Goal: Information Seeking & Learning: Check status

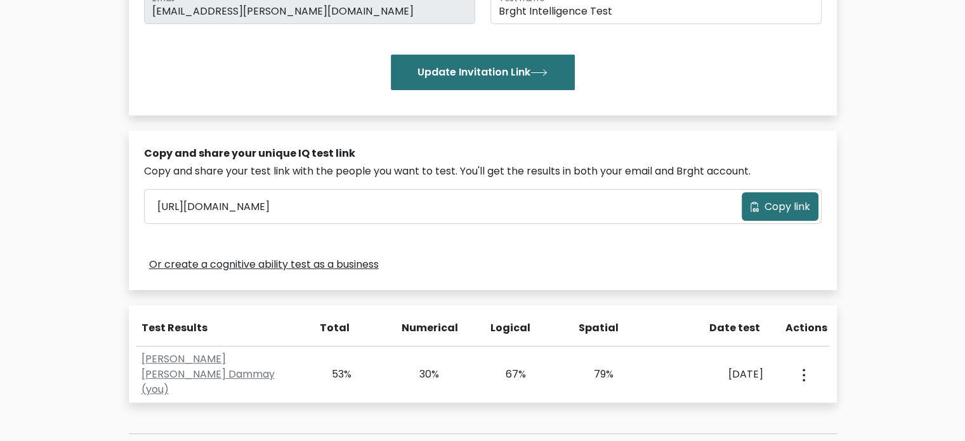
scroll to position [317, 0]
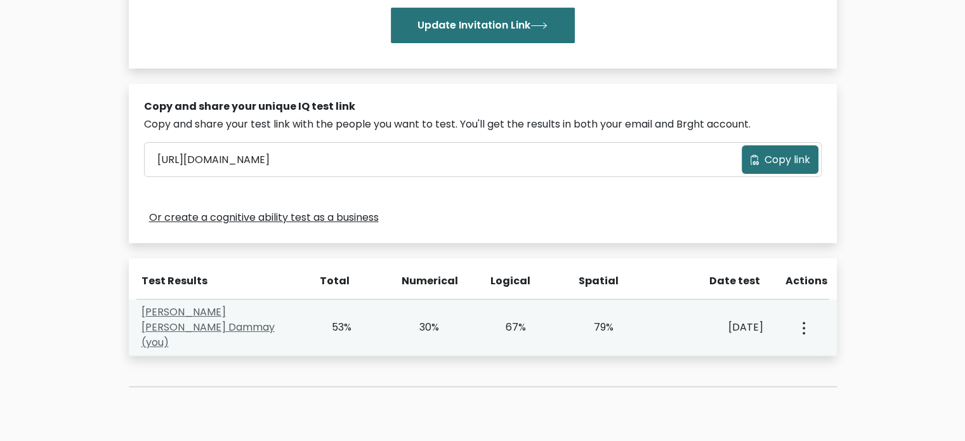
click at [267, 323] on link "Melanie Ann Dammay (you)" at bounding box center [208, 327] width 133 height 45
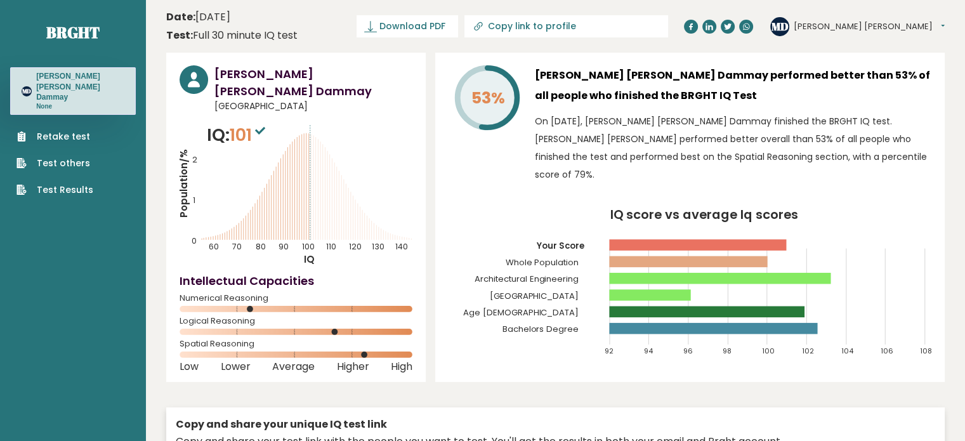
click at [437, 162] on div "53% Melanie Ann Dammay performed better than 53% of all people who finished the…" at bounding box center [690, 217] width 510 height 329
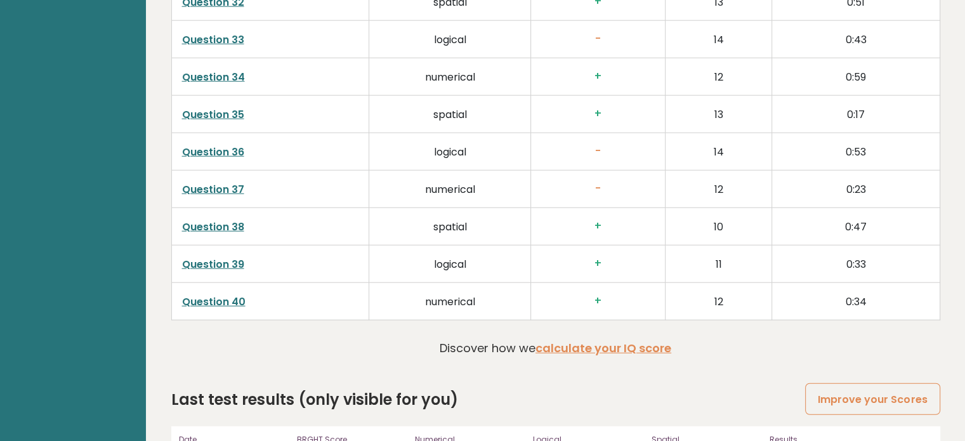
scroll to position [3286, 0]
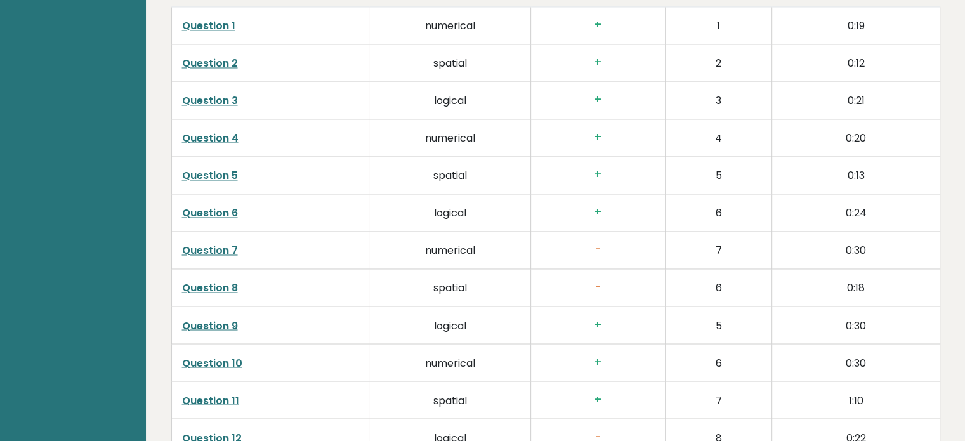
scroll to position [1827, 0]
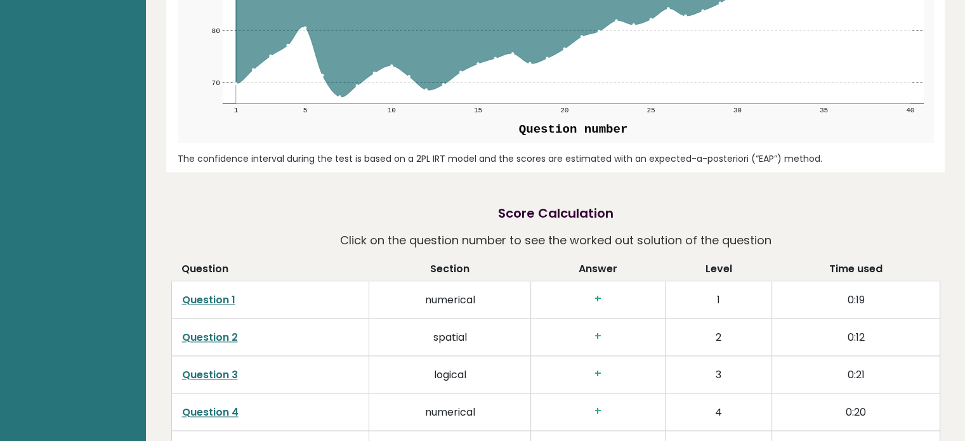
drag, startPoint x: 962, startPoint y: 251, endPoint x: 974, endPoint y: 197, distance: 55.3
click at [965, 197] on html "Brght MD Melanie Ann Dammay None Retake test Test others Test Results Date: Sep…" at bounding box center [482, 65] width 965 height 3784
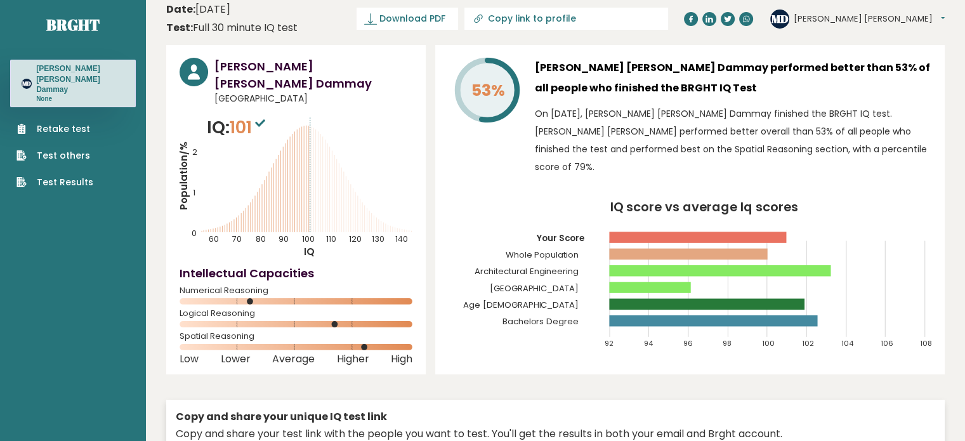
scroll to position [0, 0]
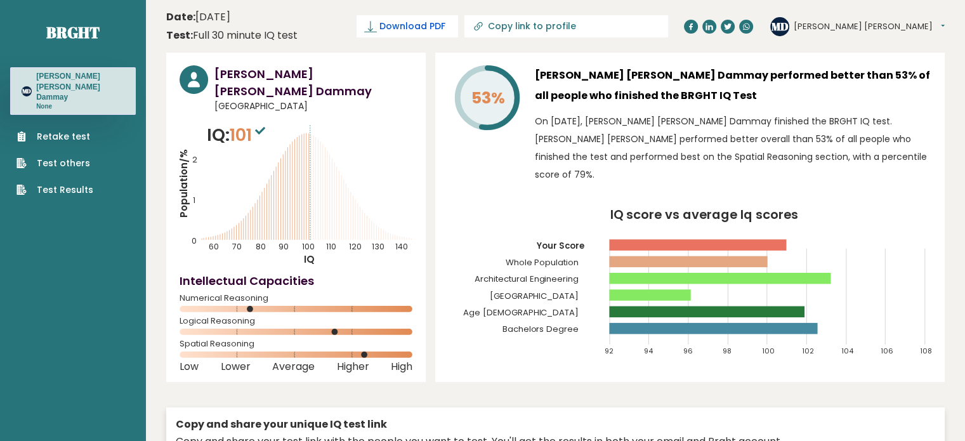
click at [446, 26] on span "Download PDF" at bounding box center [413, 26] width 66 height 13
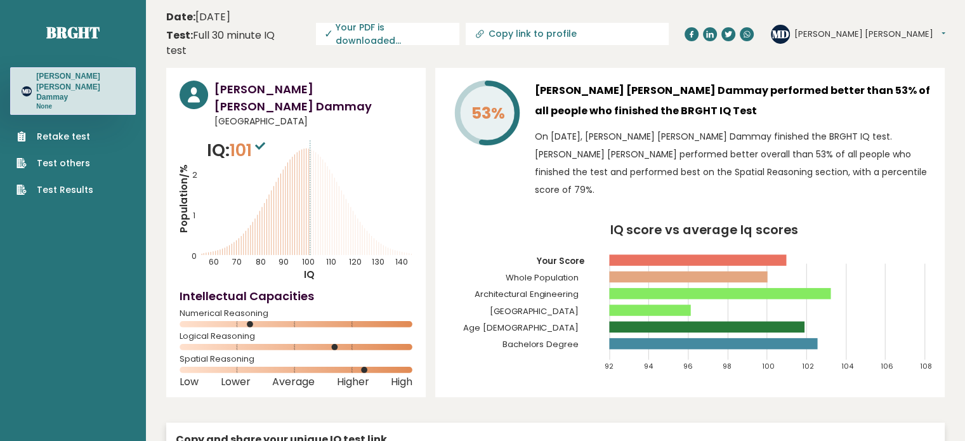
click at [876, 30] on button "[PERSON_NAME] [PERSON_NAME]" at bounding box center [870, 34] width 151 height 13
click at [860, 63] on link "Profile" at bounding box center [827, 72] width 65 height 18
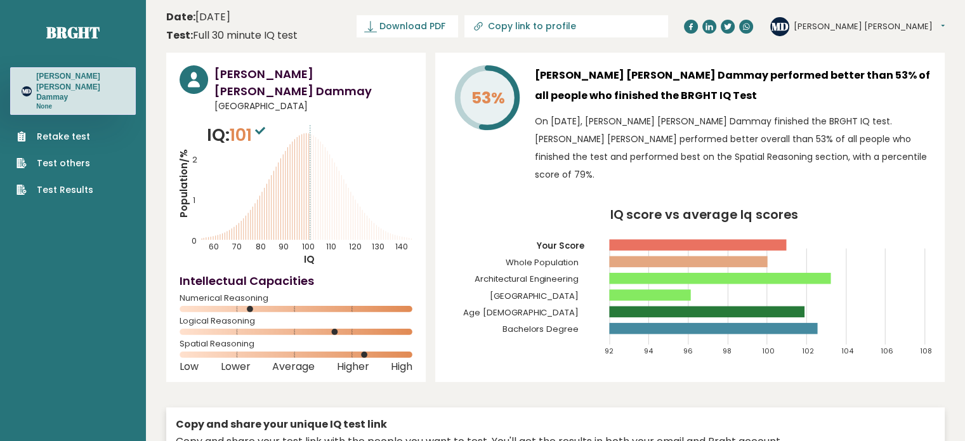
click at [223, 99] on div "[PERSON_NAME] [PERSON_NAME] Dammay [GEOGRAPHIC_DATA] IQ: 101 Population/% IQ 0 …" at bounding box center [296, 217] width 260 height 329
click at [228, 100] on span "Philippines" at bounding box center [314, 106] width 198 height 13
click at [239, 96] on div "Melanie Ann Dammay Philippines IQ: 101 Population/% IQ 0 1 2 60 70 80 90 100 11…" at bounding box center [296, 217] width 260 height 329
click at [246, 100] on span "Philippines" at bounding box center [314, 106] width 198 height 13
click at [341, 147] on icon "Population/% IQ 0 1 2 60 70 80 90 100 110 120 130 140" at bounding box center [296, 193] width 233 height 143
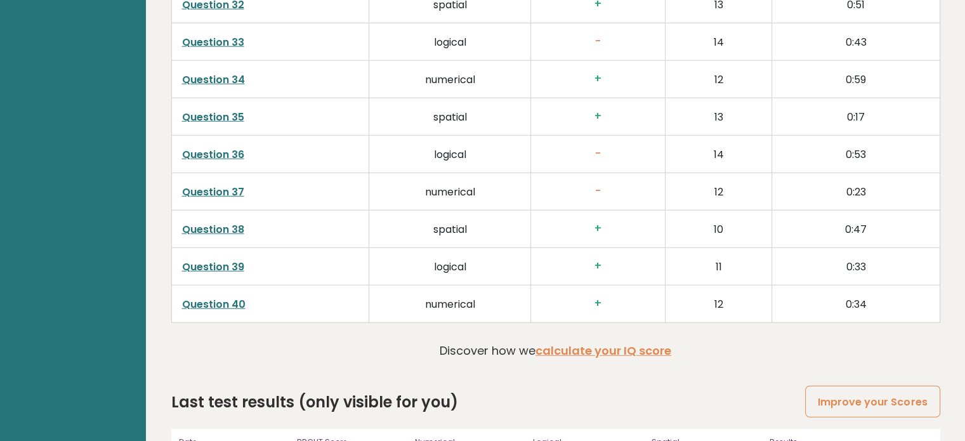
scroll to position [3286, 0]
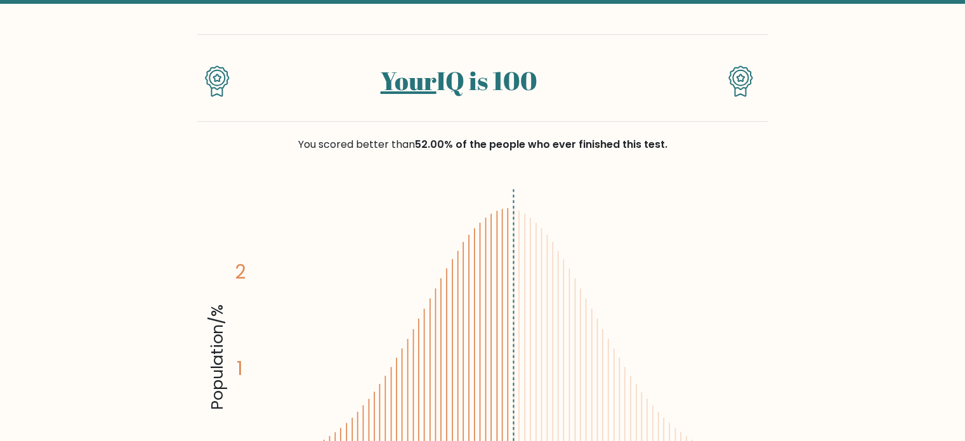
scroll to position [63, 0]
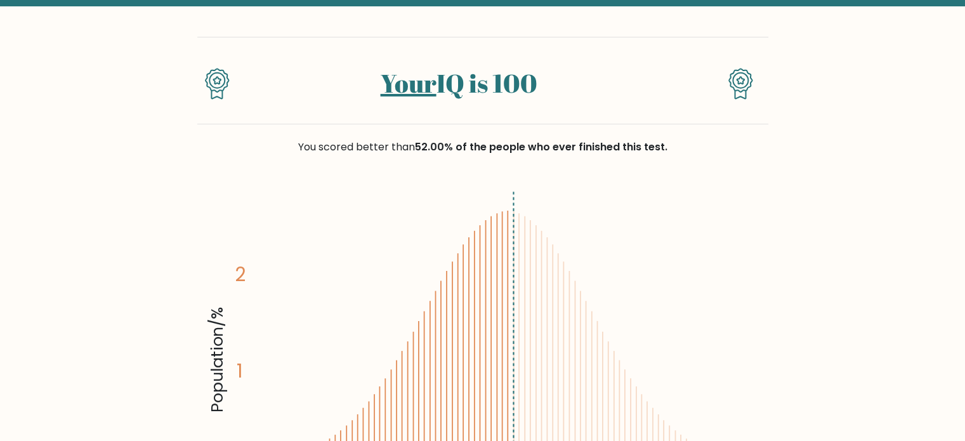
drag, startPoint x: 335, startPoint y: 148, endPoint x: 463, endPoint y: 159, distance: 128.1
click at [463, 159] on div "You scored better than 52.00% of the people who ever finished this test." at bounding box center [482, 154] width 571 height 61
click at [414, 152] on div "You scored better than 52.00% of the people who ever finished this test." at bounding box center [482, 147] width 571 height 15
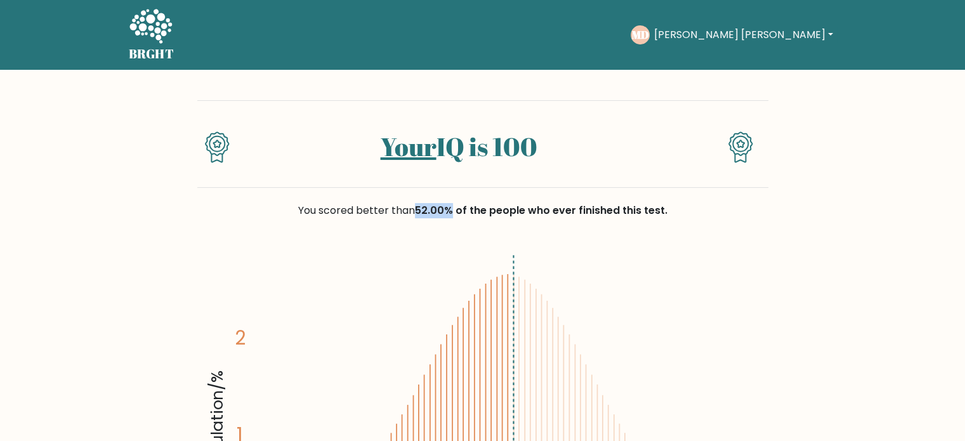
drag, startPoint x: 422, startPoint y: 208, endPoint x: 452, endPoint y: 216, distance: 31.0
click at [452, 216] on span "52.00% of the people who ever finished this test." at bounding box center [541, 210] width 253 height 15
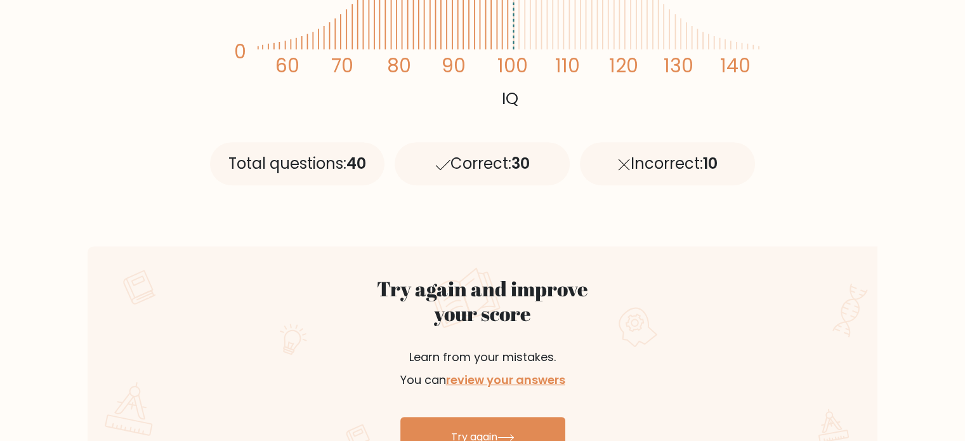
scroll to position [444, 0]
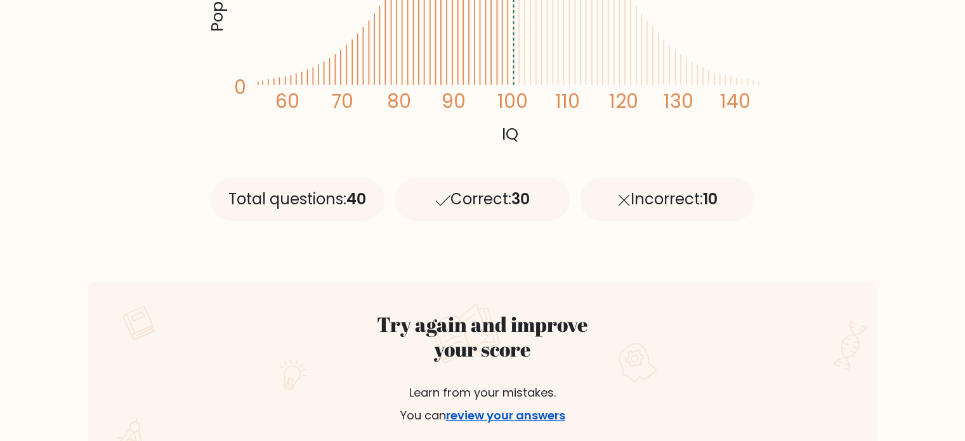
click at [541, 418] on link "review your answers" at bounding box center [505, 415] width 119 height 16
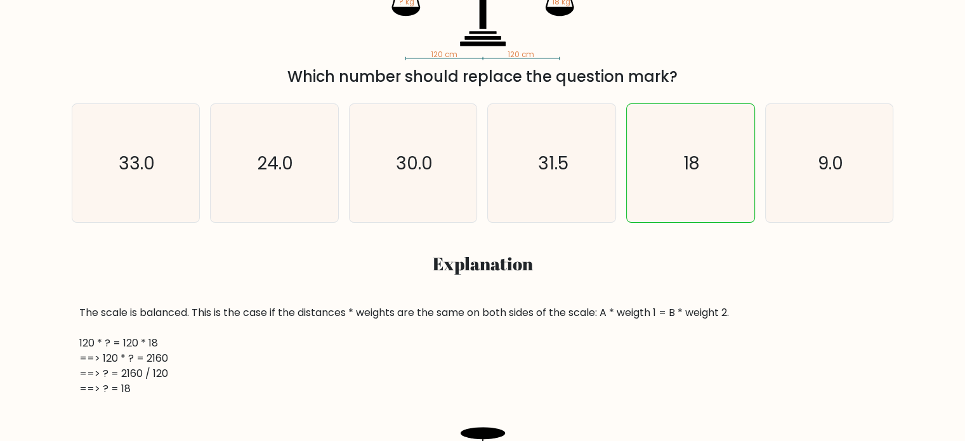
scroll to position [127, 0]
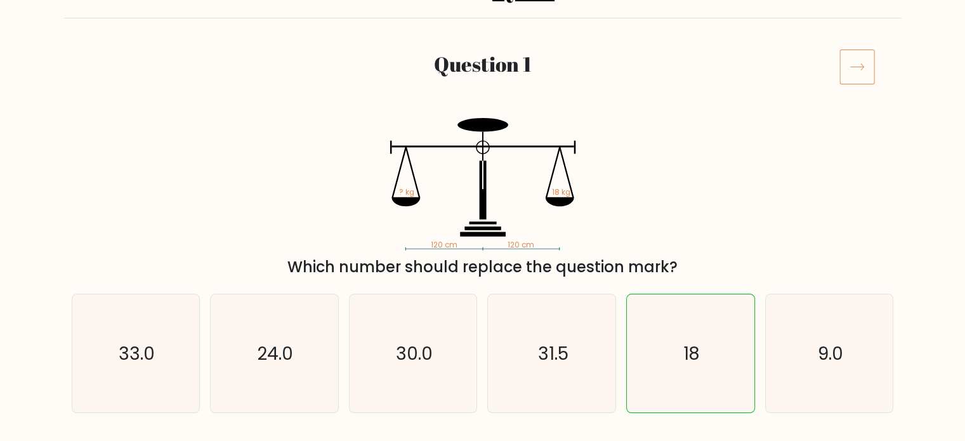
click at [852, 69] on icon at bounding box center [858, 67] width 36 height 36
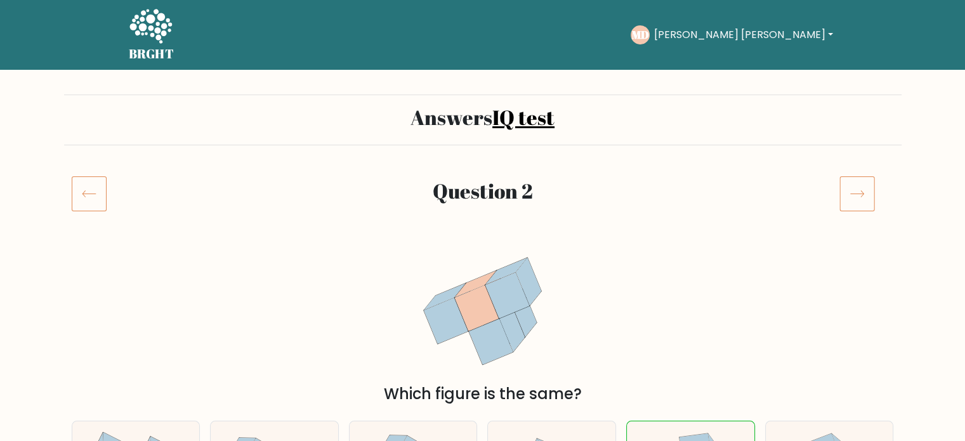
click at [853, 205] on icon at bounding box center [858, 194] width 36 height 36
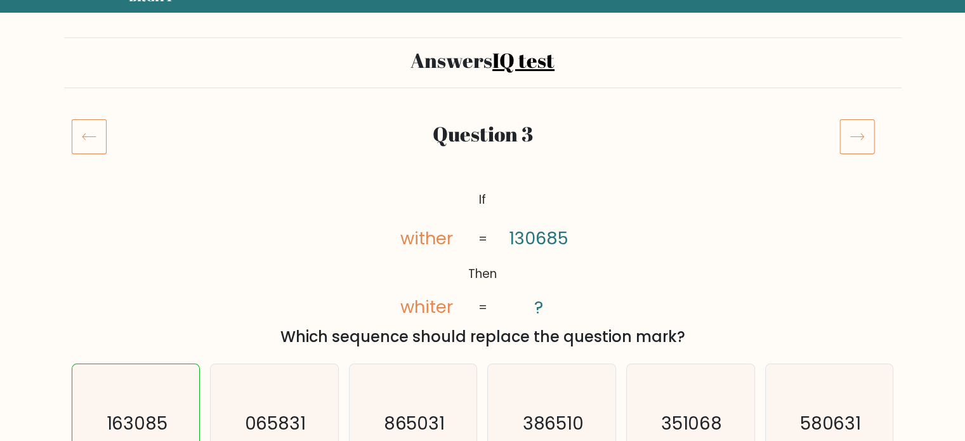
scroll to position [63, 0]
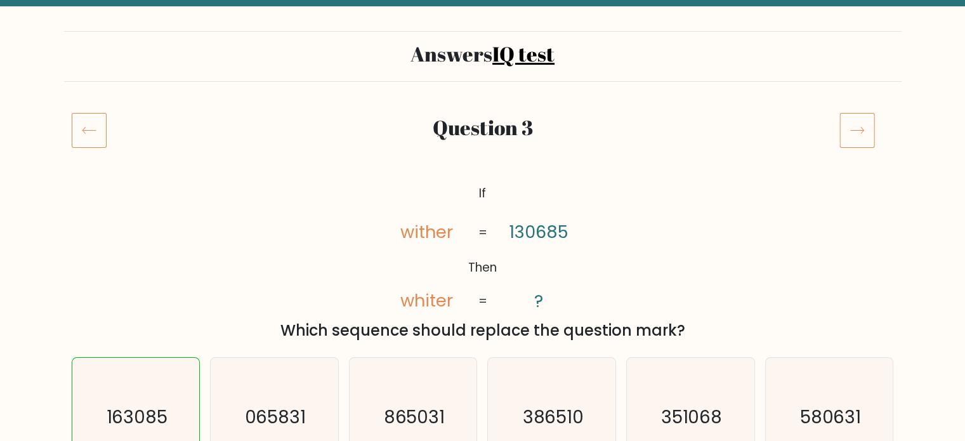
click at [859, 131] on icon at bounding box center [858, 130] width 36 height 36
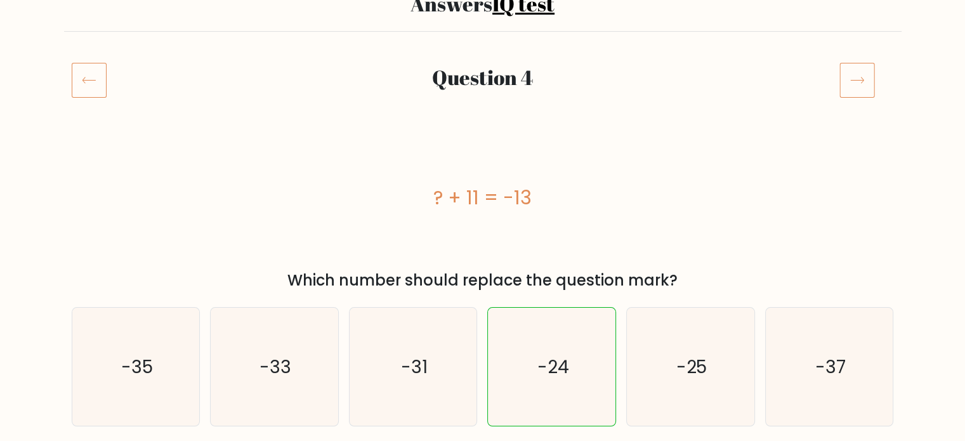
scroll to position [127, 0]
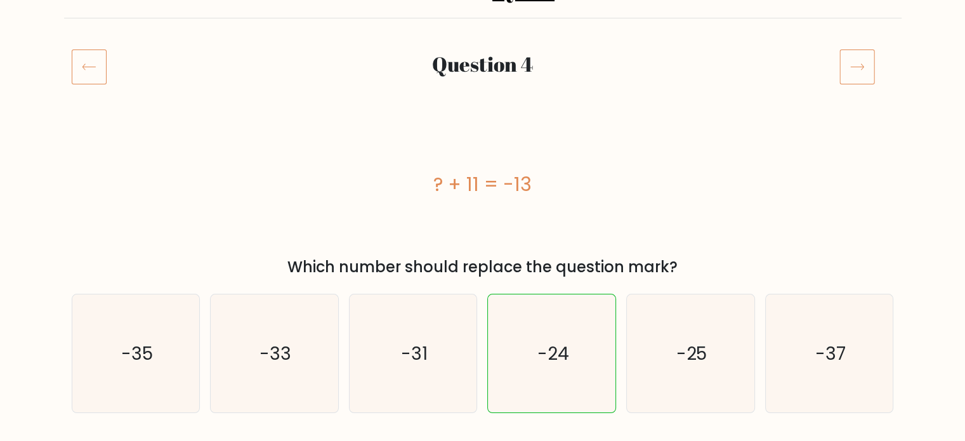
click at [847, 73] on icon at bounding box center [858, 67] width 36 height 36
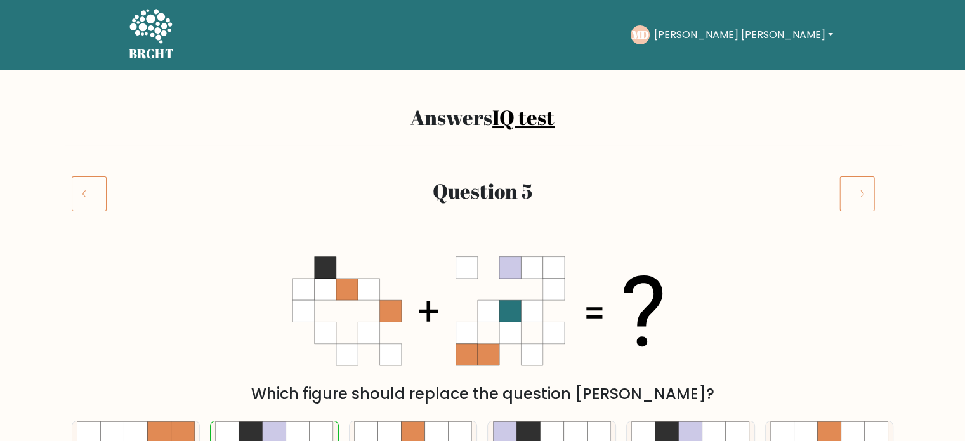
click at [856, 209] on icon at bounding box center [858, 194] width 36 height 36
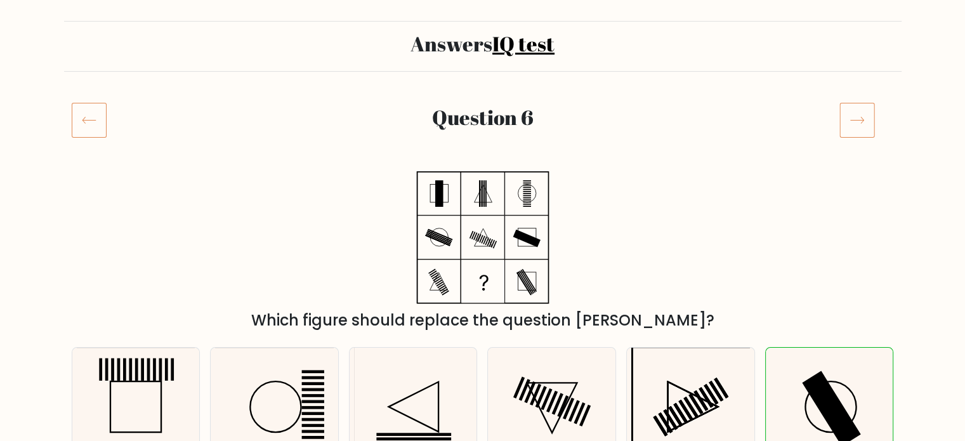
scroll to position [63, 0]
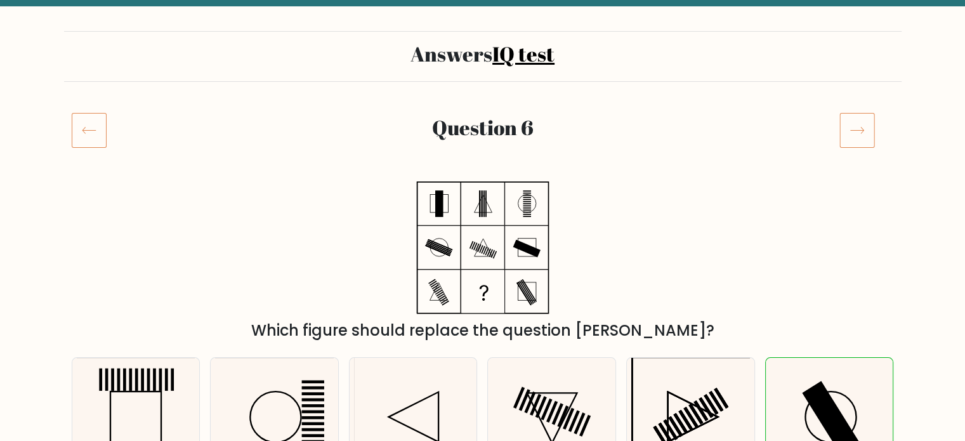
click at [866, 122] on icon at bounding box center [858, 130] width 36 height 36
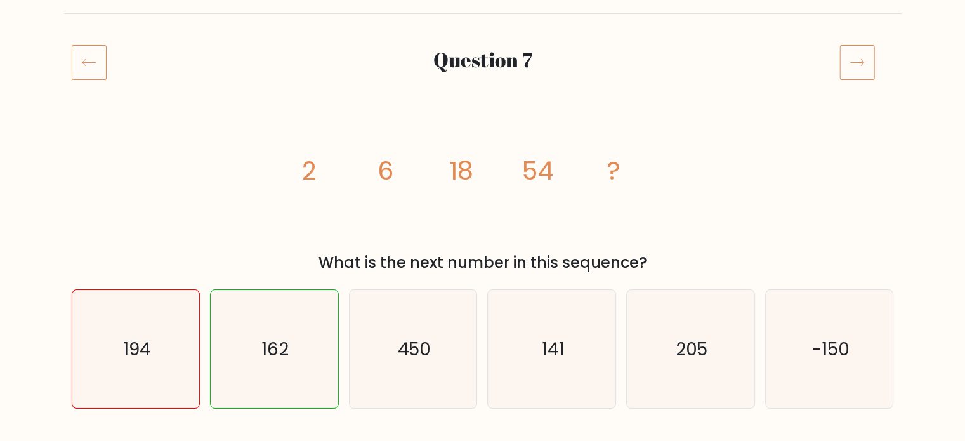
scroll to position [127, 0]
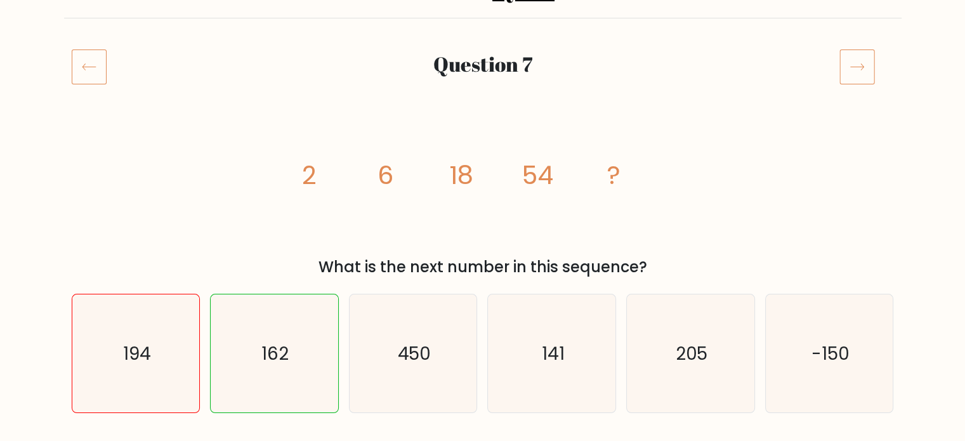
click at [859, 70] on icon at bounding box center [858, 67] width 36 height 36
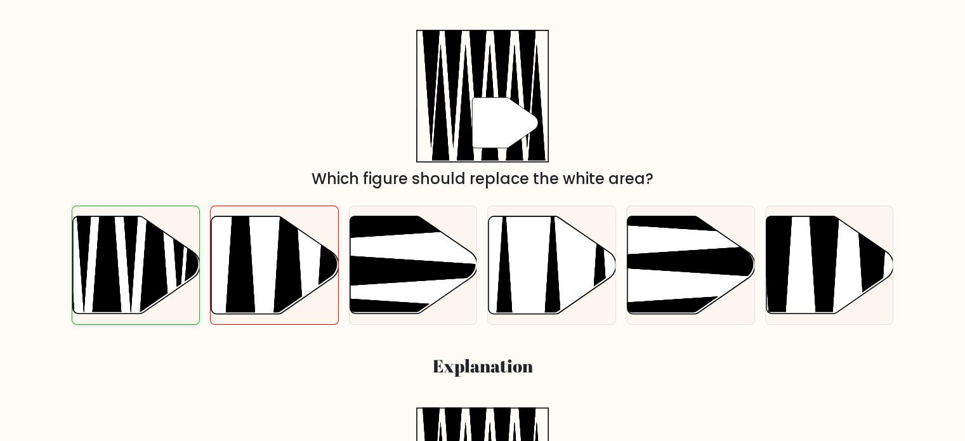
scroll to position [190, 0]
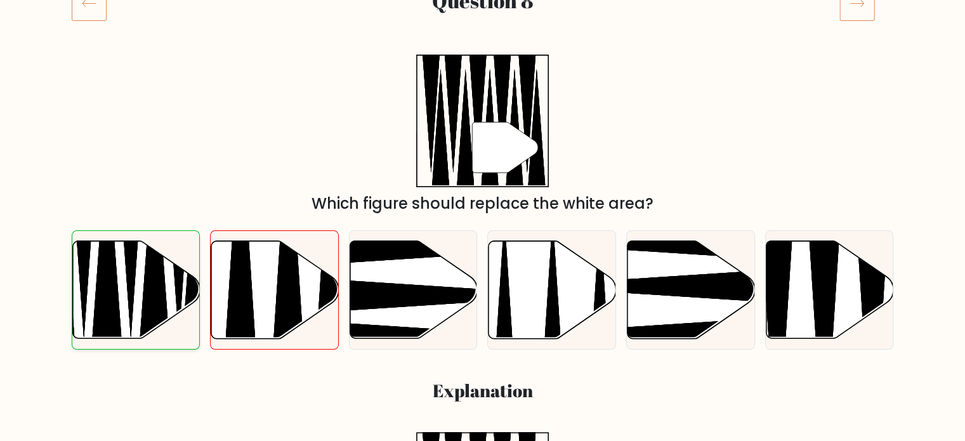
click at [169, 289] on icon at bounding box center [136, 290] width 128 height 98
click at [483, 37] on input "a." at bounding box center [483, 33] width 1 height 6
radio input "true"
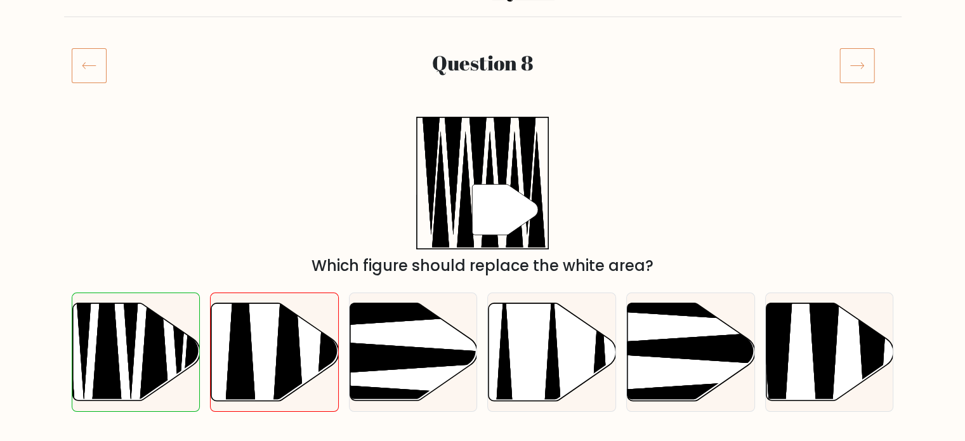
scroll to position [127, 0]
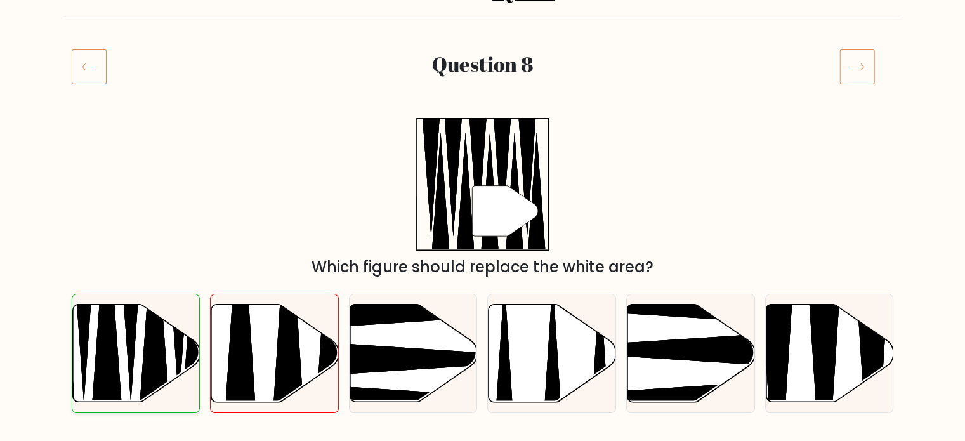
click at [107, 337] on icon at bounding box center [106, 313] width 33 height 225
click at [483, 100] on input "a." at bounding box center [483, 97] width 1 height 6
click at [849, 76] on icon at bounding box center [858, 67] width 36 height 36
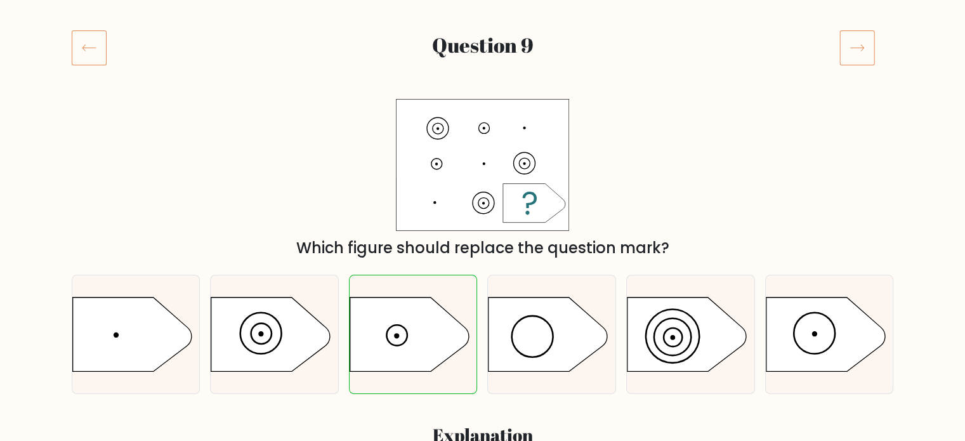
scroll to position [63, 0]
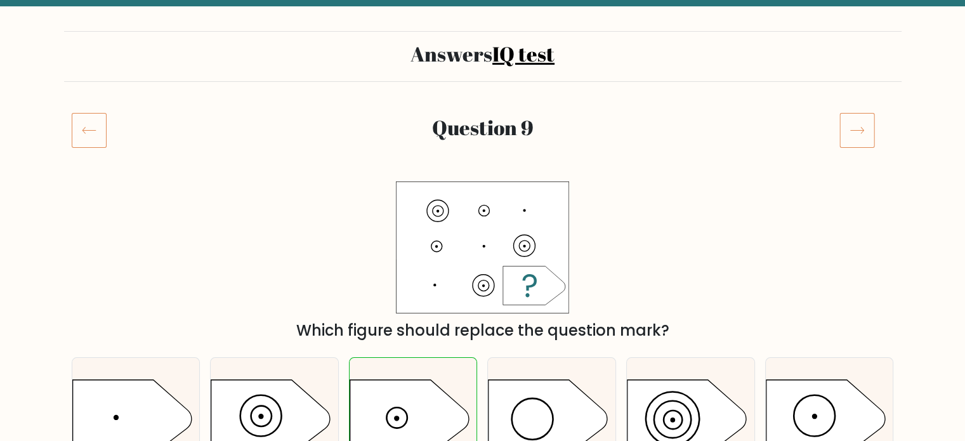
click at [855, 134] on icon at bounding box center [858, 130] width 36 height 36
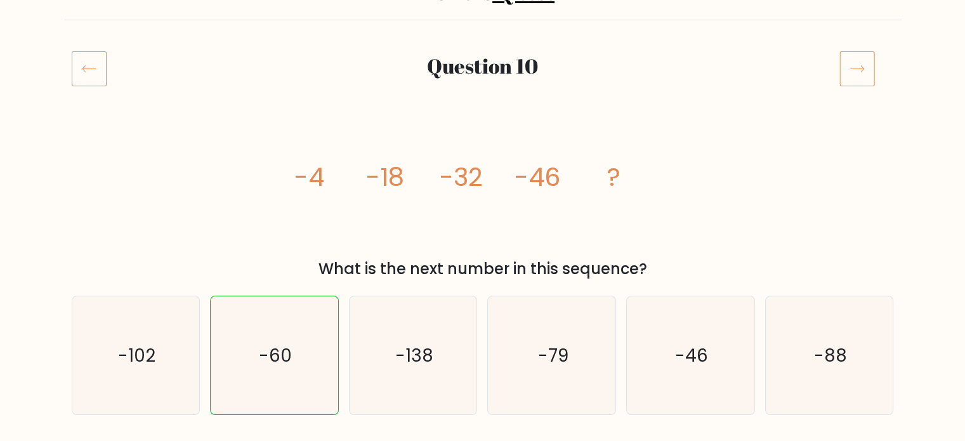
scroll to position [127, 0]
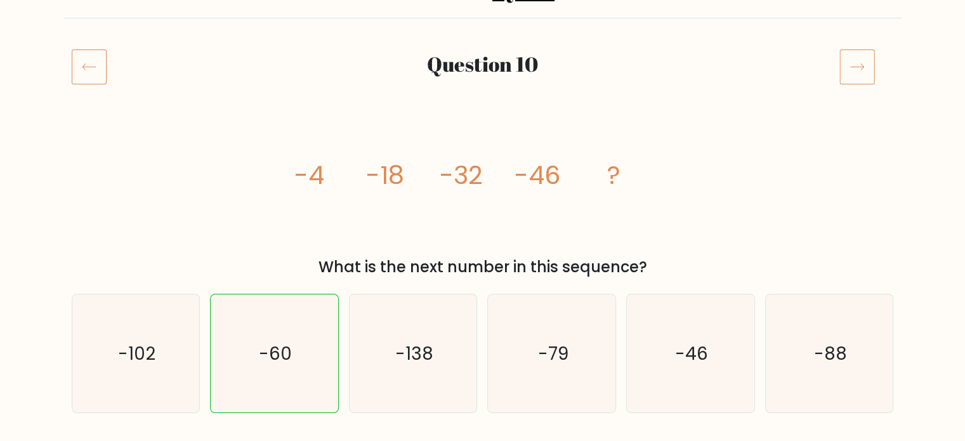
click at [870, 72] on icon at bounding box center [858, 67] width 36 height 36
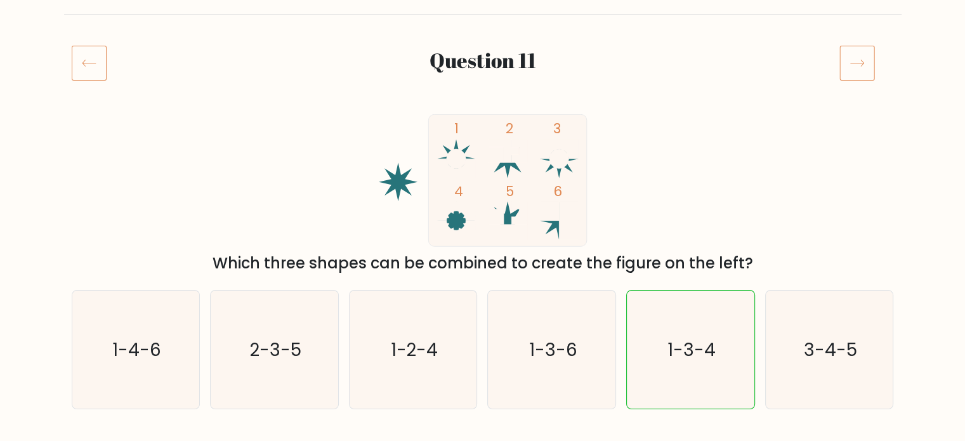
scroll to position [127, 0]
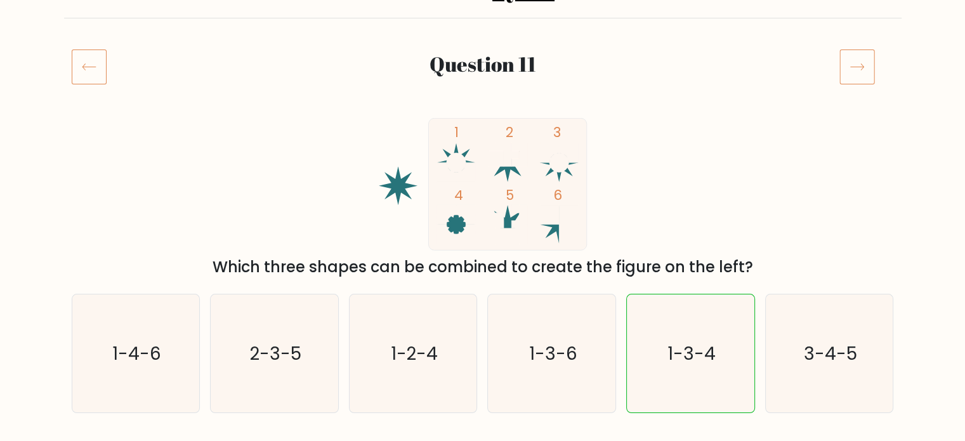
click at [863, 73] on icon at bounding box center [858, 67] width 36 height 36
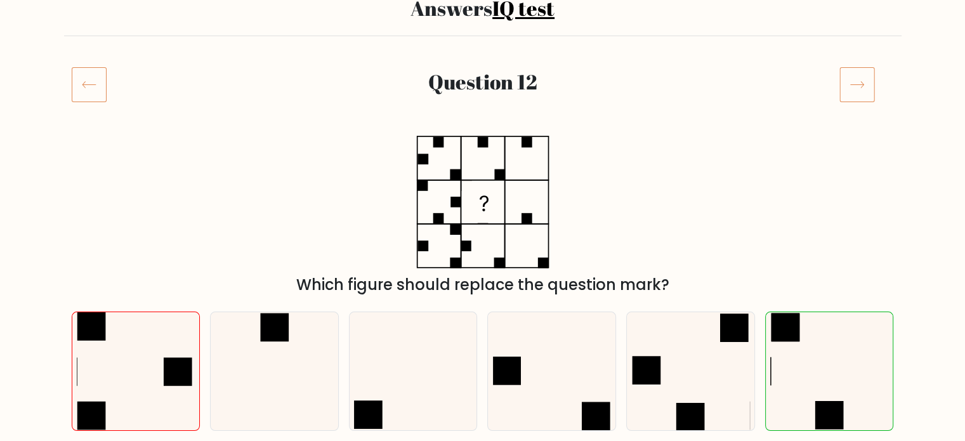
scroll to position [127, 0]
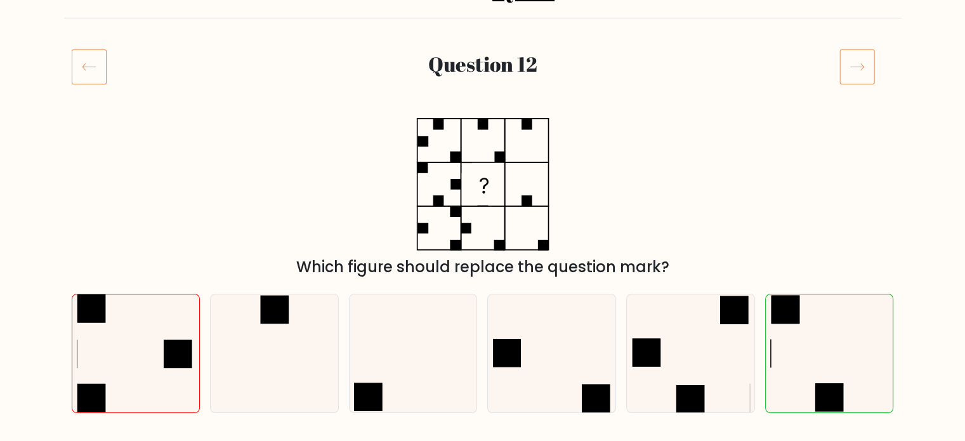
click at [860, 65] on icon at bounding box center [858, 67] width 36 height 36
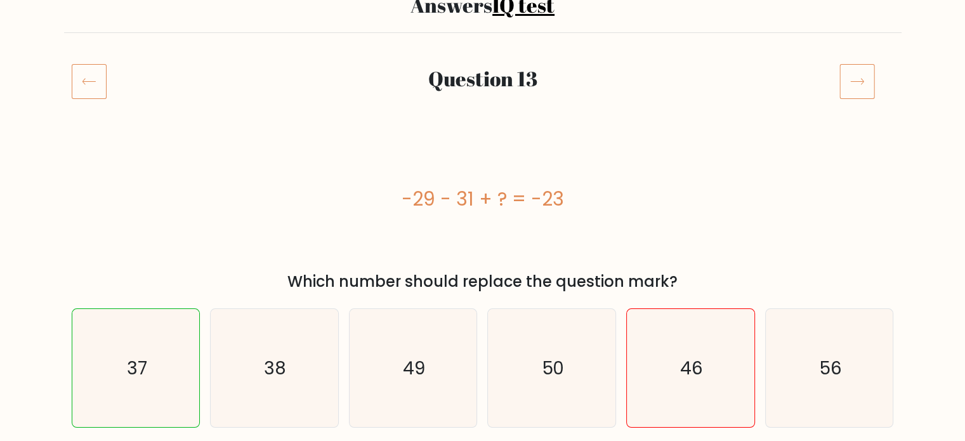
scroll to position [127, 0]
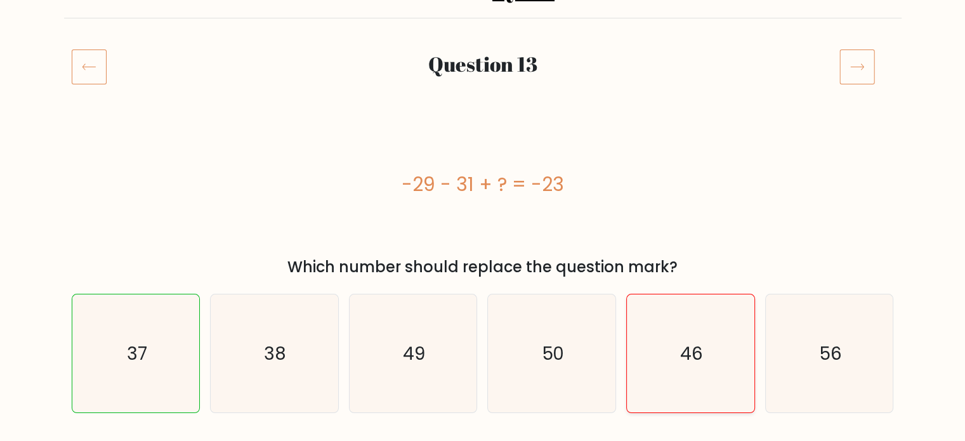
click at [688, 360] on text "46" at bounding box center [691, 353] width 23 height 25
click at [484, 100] on input "e. 46" at bounding box center [483, 97] width 1 height 6
radio input "true"
drag, startPoint x: 471, startPoint y: 184, endPoint x: 402, endPoint y: 178, distance: 69.5
click at [402, 178] on div "-29 - 31 + ? = -23" at bounding box center [483, 184] width 823 height 29
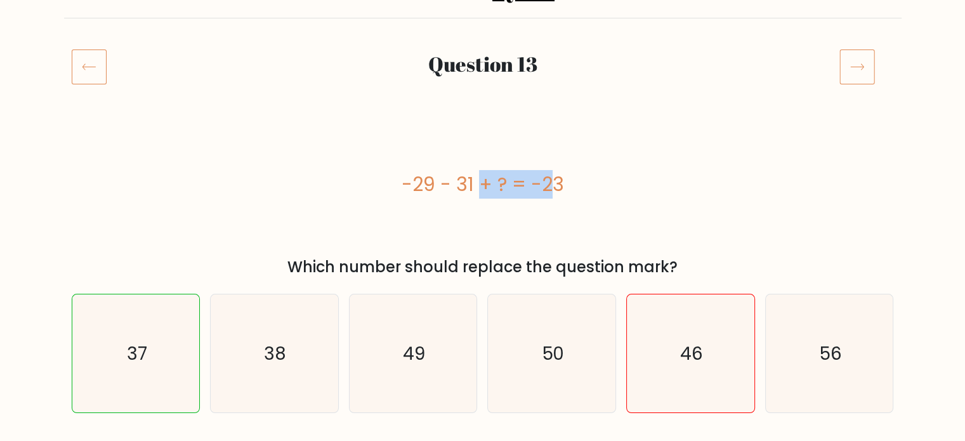
click at [467, 214] on div "-29 - 31 + ? = -23" at bounding box center [483, 184] width 823 height 133
click at [418, 191] on div "-29 - 31 + ? = -23" at bounding box center [483, 184] width 823 height 29
drag, startPoint x: 545, startPoint y: 190, endPoint x: 569, endPoint y: 193, distance: 24.3
click at [569, 193] on div "-29 - 31 + ? = -23" at bounding box center [483, 184] width 823 height 29
click at [850, 72] on icon at bounding box center [858, 67] width 36 height 36
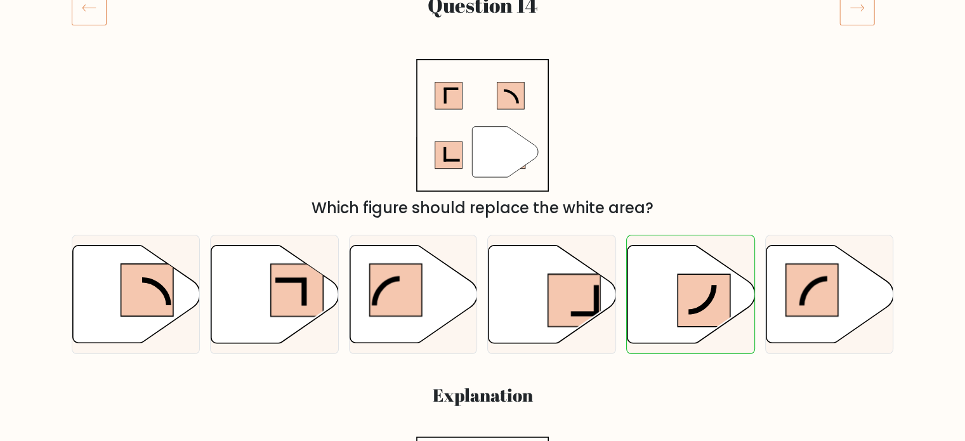
scroll to position [190, 0]
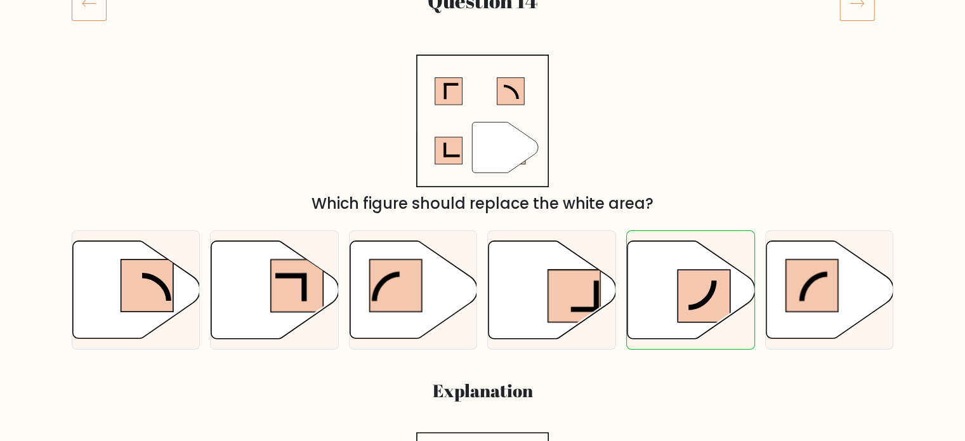
click at [854, 15] on icon at bounding box center [858, 3] width 36 height 36
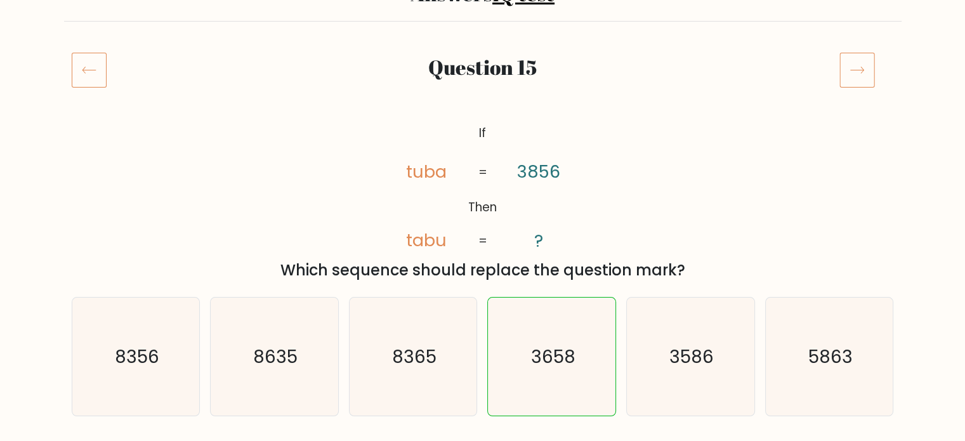
scroll to position [127, 0]
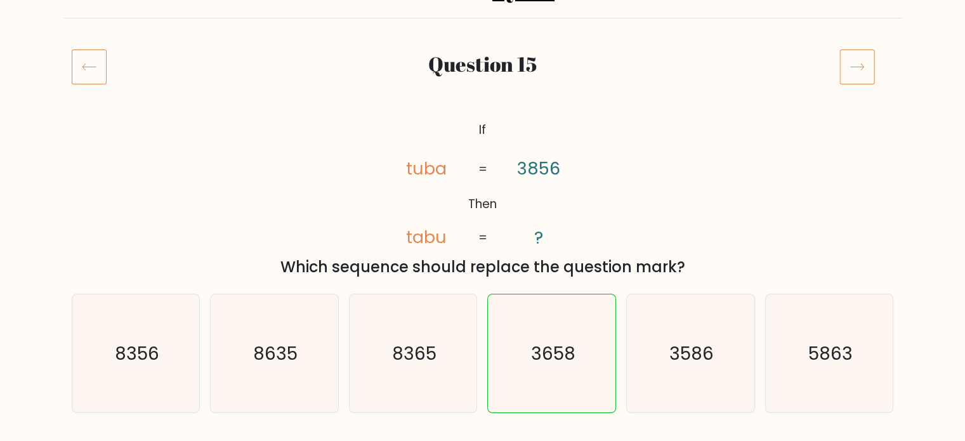
click at [854, 71] on icon at bounding box center [858, 67] width 36 height 36
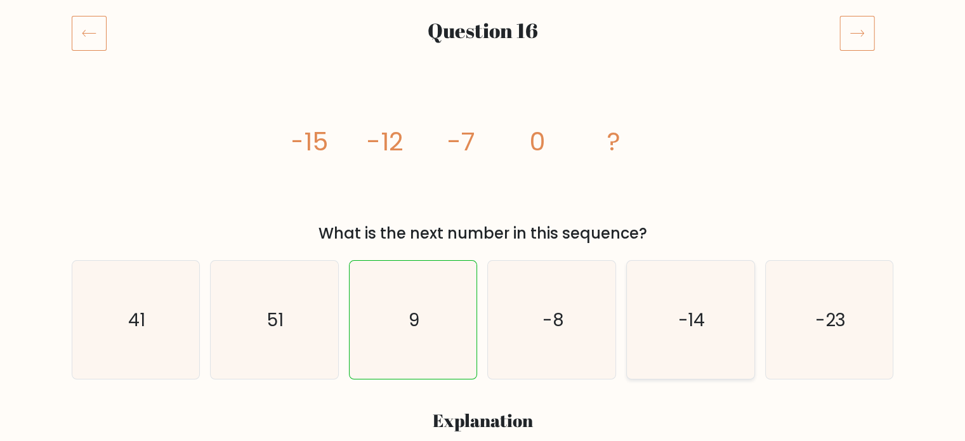
scroll to position [127, 0]
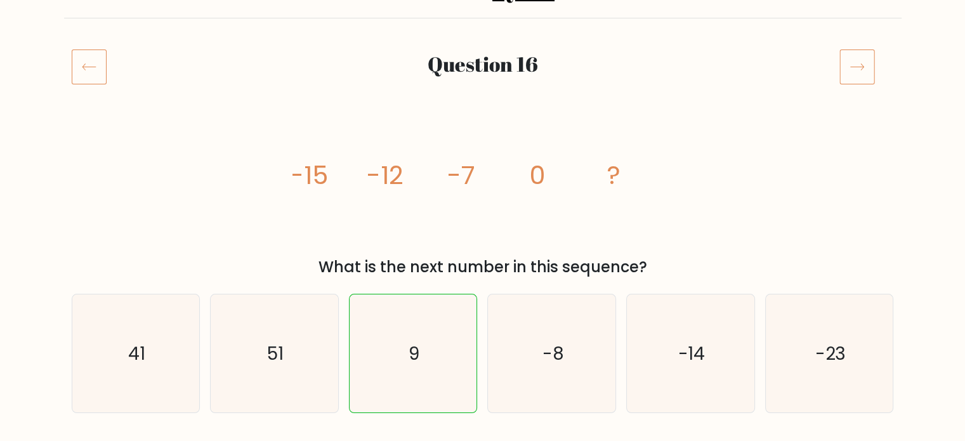
click at [845, 76] on icon at bounding box center [858, 67] width 36 height 36
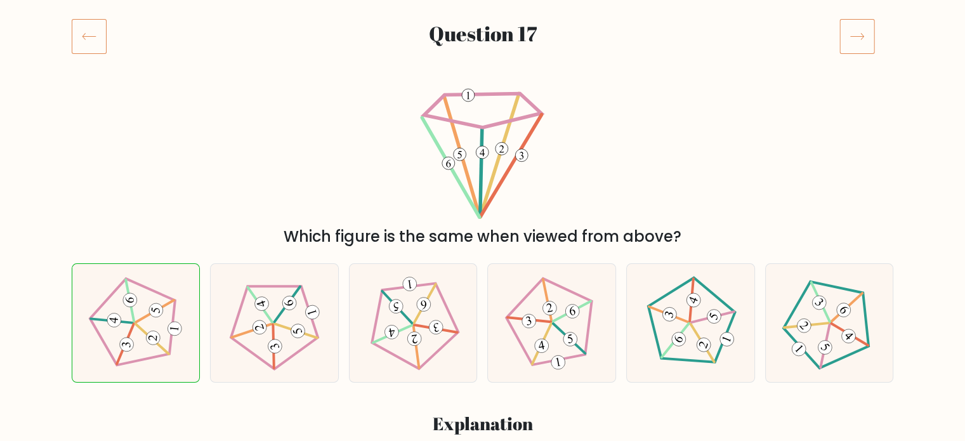
scroll to position [127, 0]
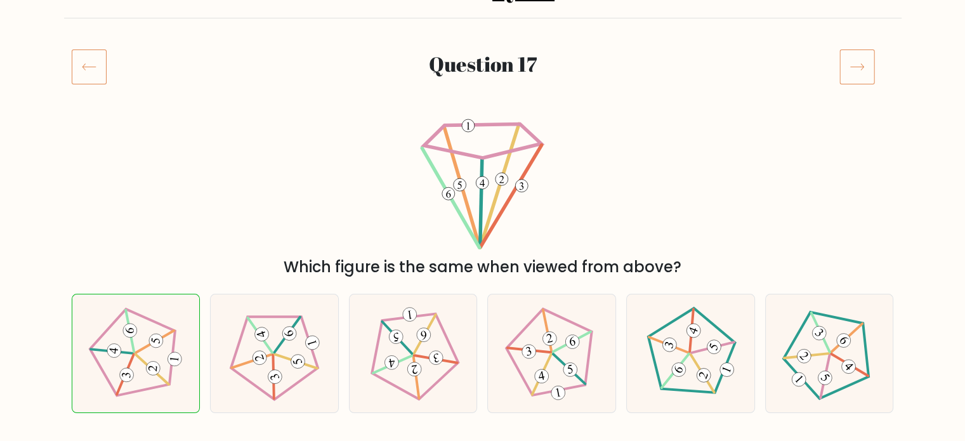
click at [842, 67] on icon at bounding box center [858, 67] width 36 height 36
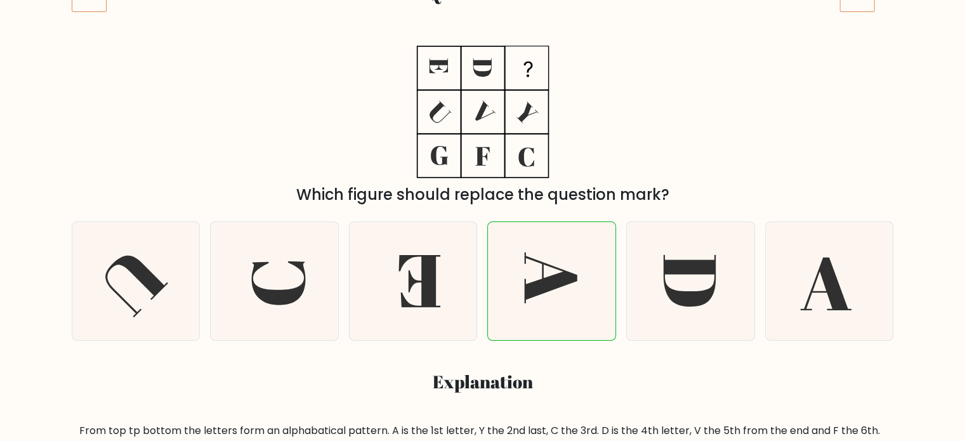
scroll to position [127, 0]
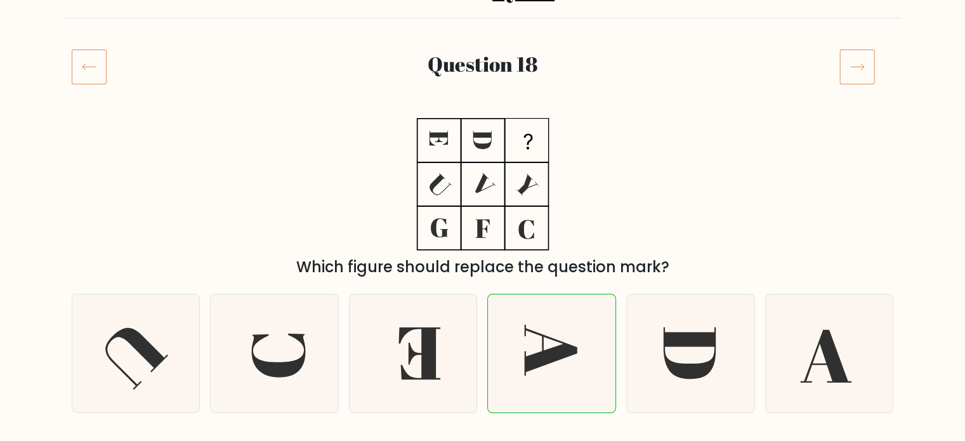
click at [848, 63] on icon at bounding box center [858, 67] width 36 height 36
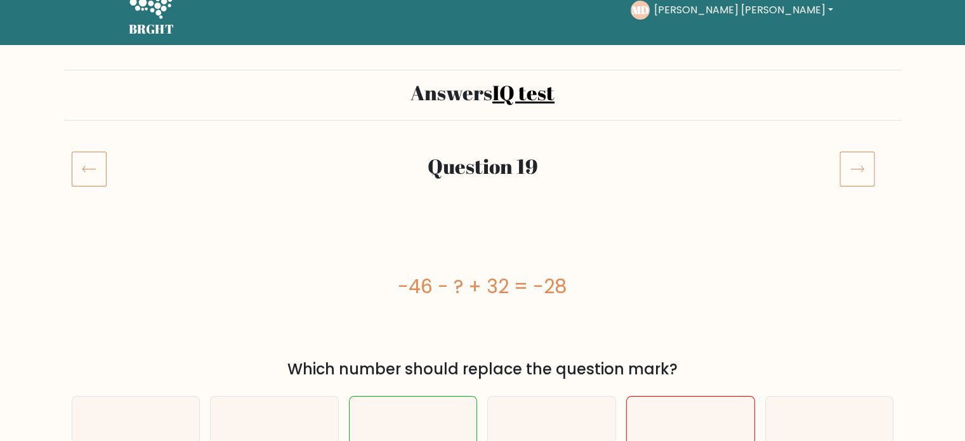
scroll to position [127, 0]
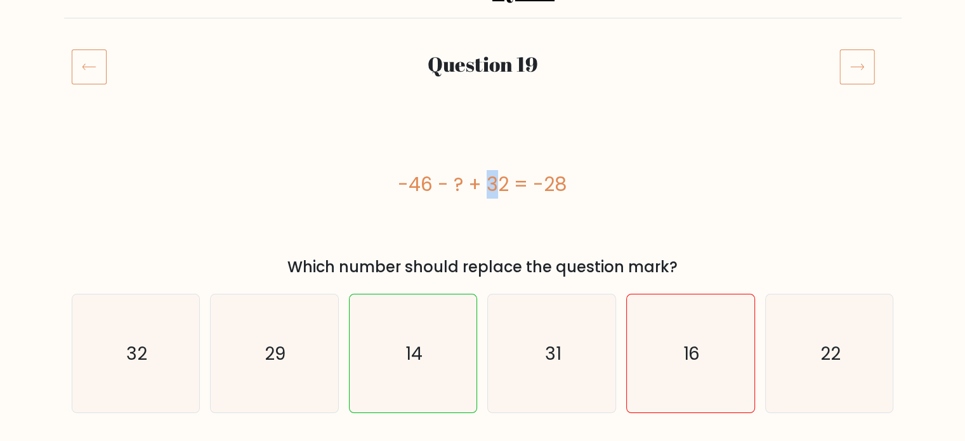
drag, startPoint x: 416, startPoint y: 182, endPoint x: 427, endPoint y: 187, distance: 11.1
click at [427, 187] on div "-46 - ? + 32 = -28" at bounding box center [483, 184] width 823 height 29
drag, startPoint x: 494, startPoint y: 181, endPoint x: 508, endPoint y: 185, distance: 14.5
click at [508, 185] on div "-46 - ? + 32 = -28" at bounding box center [483, 184] width 823 height 29
click at [495, 184] on div "-46 - ? + 32 = -28" at bounding box center [483, 184] width 823 height 29
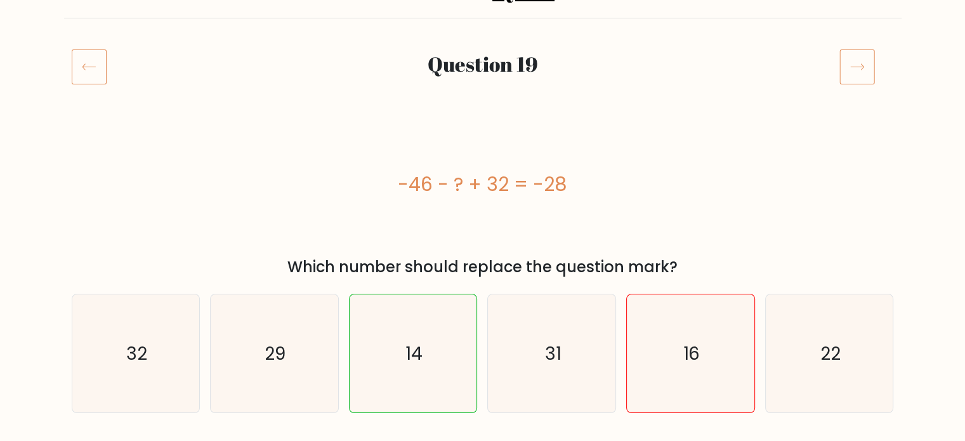
drag, startPoint x: 415, startPoint y: 182, endPoint x: 422, endPoint y: 183, distance: 7.2
click at [422, 183] on div "-46 - ? + 32 = -28" at bounding box center [483, 184] width 823 height 29
drag, startPoint x: 414, startPoint y: 182, endPoint x: 432, endPoint y: 185, distance: 18.1
click at [432, 185] on div "-46 - ? + 32 = -28" at bounding box center [483, 184] width 823 height 29
click at [416, 185] on div "-46 - ? + 32 = -28" at bounding box center [483, 184] width 823 height 29
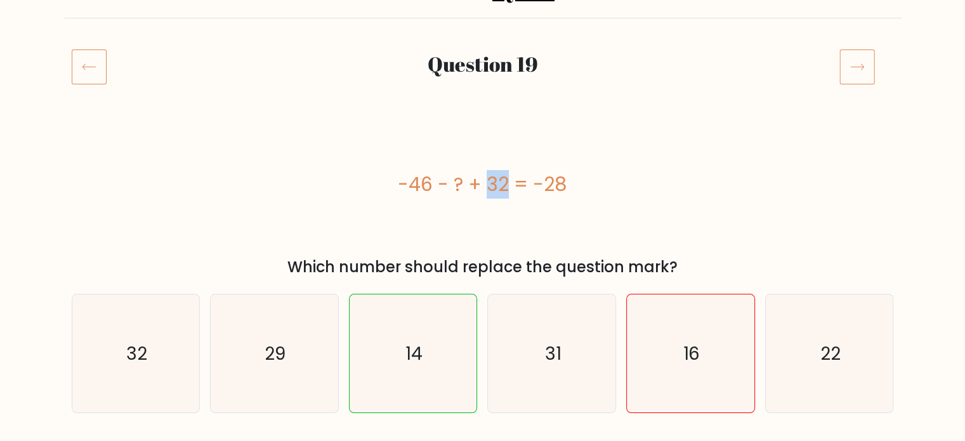
drag, startPoint x: 413, startPoint y: 184, endPoint x: 429, endPoint y: 189, distance: 16.5
click at [429, 189] on div "-46 - ? + 32 = -28" at bounding box center [483, 184] width 823 height 29
drag, startPoint x: 536, startPoint y: 187, endPoint x: 564, endPoint y: 188, distance: 27.9
click at [564, 188] on div "-46 - ? + 32 = -28" at bounding box center [483, 184] width 823 height 29
click at [587, 189] on div "-46 - ? + 32 = -28" at bounding box center [483, 184] width 823 height 29
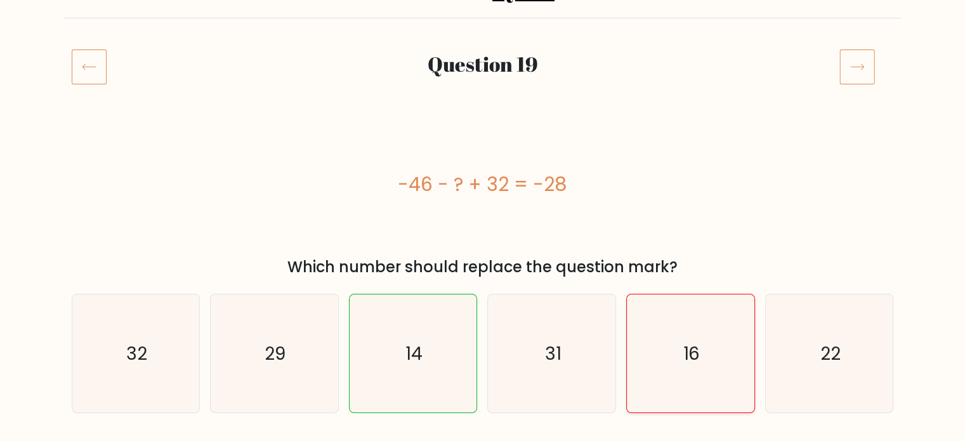
click at [696, 362] on text "16" at bounding box center [692, 353] width 17 height 25
click at [484, 100] on input "e. 16" at bounding box center [483, 97] width 1 height 6
radio input "true"
click at [453, 354] on icon "14" at bounding box center [413, 354] width 119 height 119
click at [483, 100] on input "c. 14" at bounding box center [483, 97] width 1 height 6
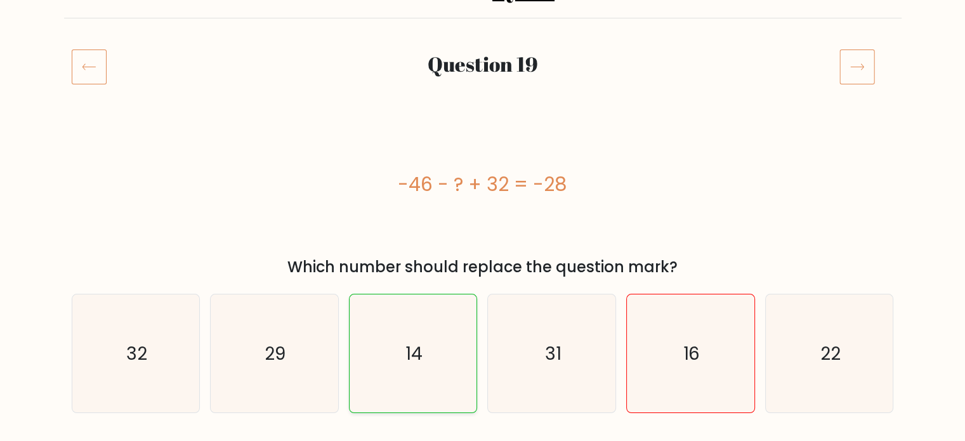
radio input "true"
click at [861, 73] on icon at bounding box center [858, 67] width 36 height 36
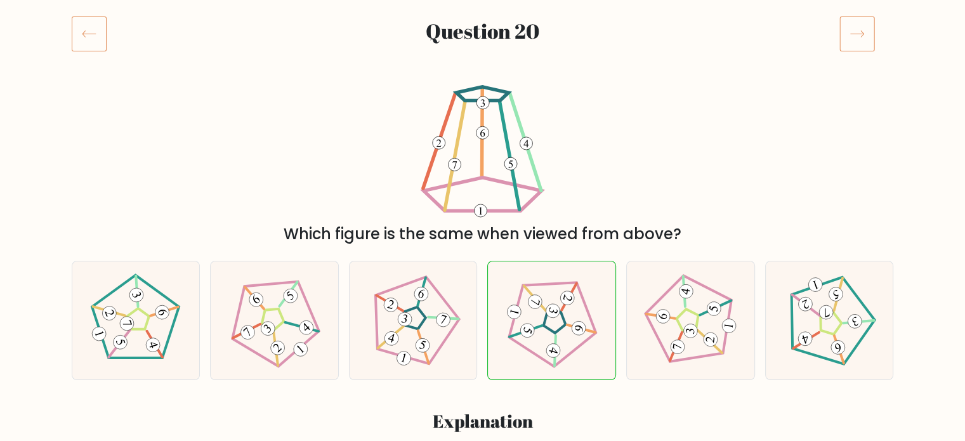
scroll to position [127, 0]
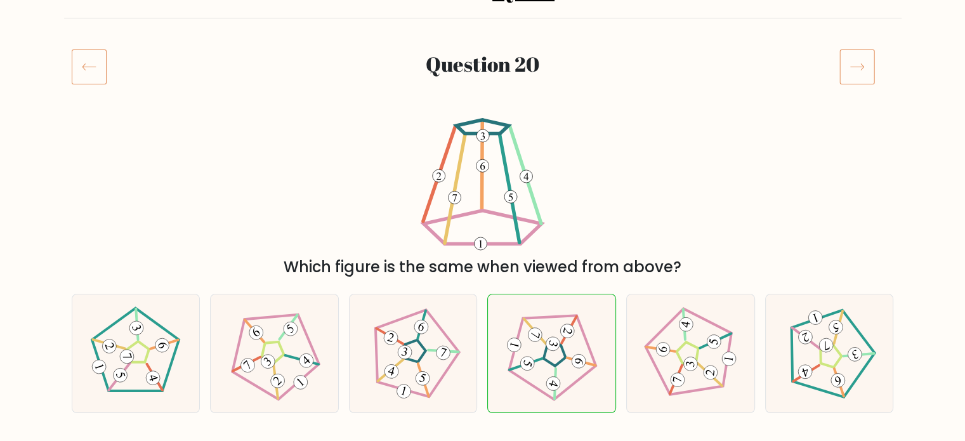
click at [856, 58] on icon at bounding box center [858, 67] width 36 height 36
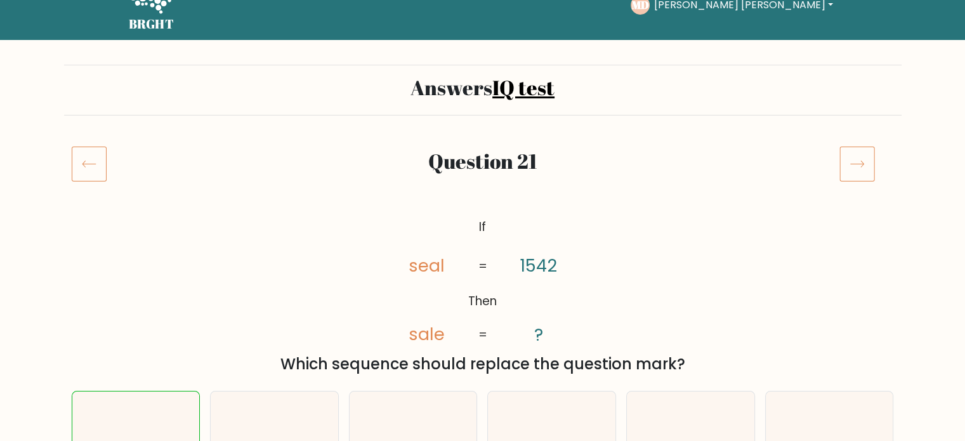
scroll to position [127, 0]
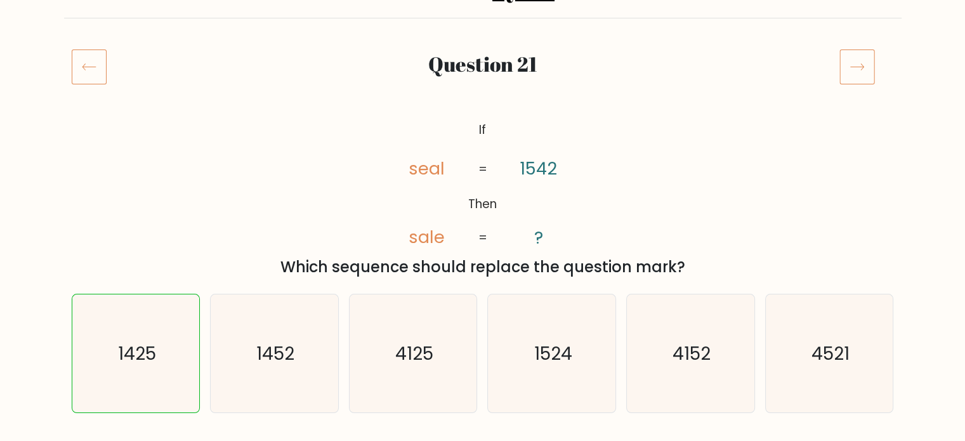
click at [859, 70] on icon at bounding box center [858, 67] width 36 height 36
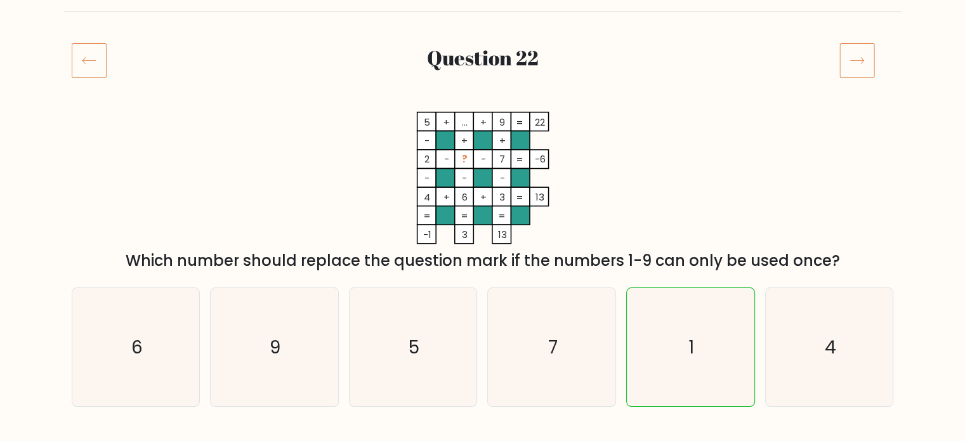
scroll to position [127, 0]
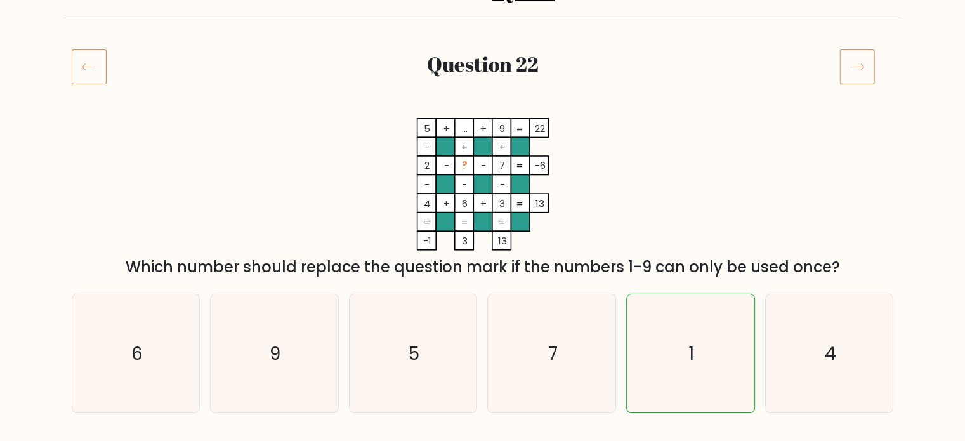
click at [860, 67] on icon at bounding box center [858, 67] width 36 height 36
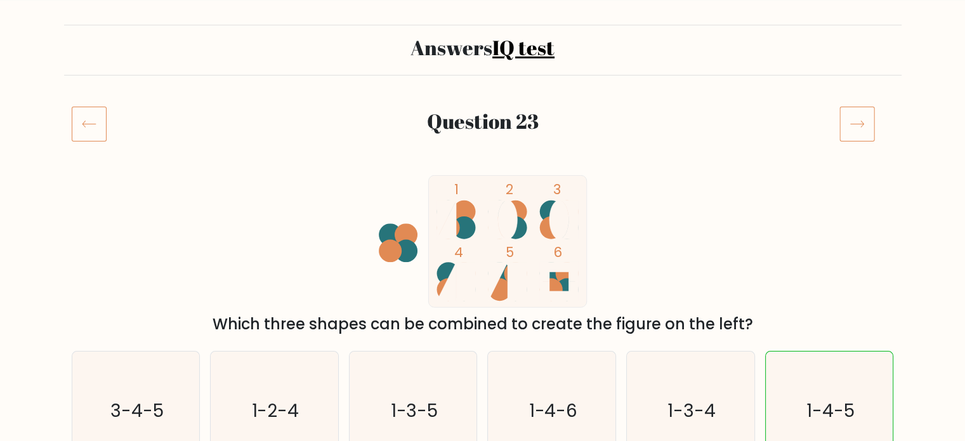
scroll to position [63, 0]
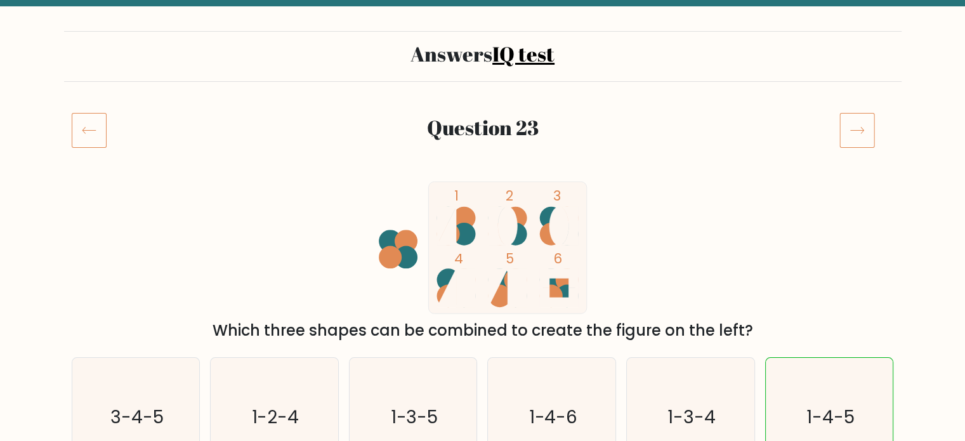
click at [91, 131] on icon at bounding box center [89, 130] width 35 height 36
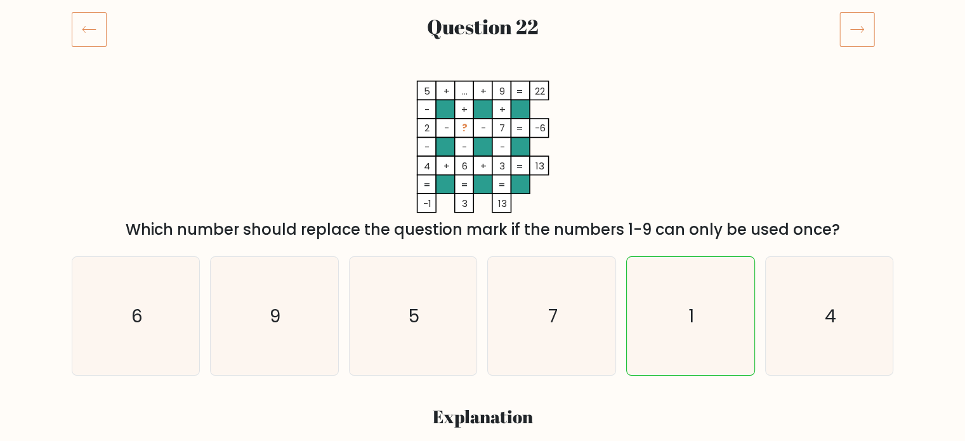
scroll to position [127, 0]
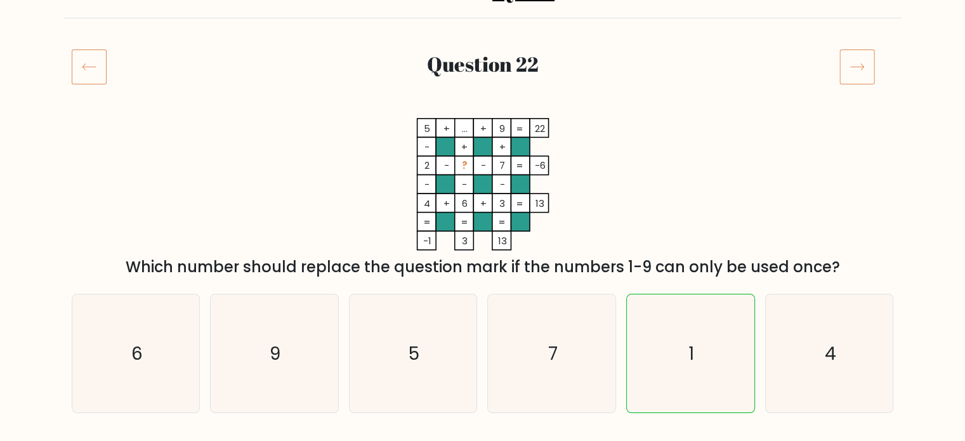
click at [463, 129] on tspan "..." at bounding box center [464, 128] width 6 height 13
drag, startPoint x: 428, startPoint y: 126, endPoint x: 416, endPoint y: 126, distance: 11.4
click at [416, 126] on icon "5 + ... + 9 22 - + + 2 - ? - 7 -6 - - - 4 + 6 + 3 = 13 = = = = -1 3 13 =" at bounding box center [483, 184] width 381 height 133
click at [425, 126] on tspan "5" at bounding box center [427, 128] width 6 height 13
click at [396, 131] on icon "5 + ... + 9 22 - + + 2 - ? - 7 -6 - - - 4 + 6 + 3 = 13 = = = = -1 3 13 =" at bounding box center [483, 184] width 381 height 133
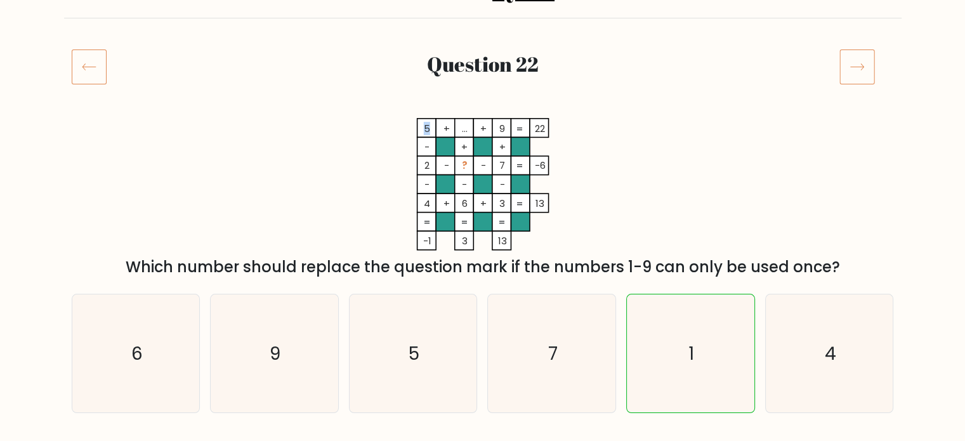
drag, startPoint x: 429, startPoint y: 128, endPoint x: 421, endPoint y: 127, distance: 7.7
click at [421, 127] on icon "5 + ... + 9 22 - + + 2 - ? - 7 -6 - - - 4 + 6 + 3 = 13 = = = = -1 3 13 =" at bounding box center [483, 184] width 381 height 133
click at [466, 164] on tspan "?" at bounding box center [464, 165] width 6 height 13
click at [461, 166] on tspan "?" at bounding box center [464, 165] width 6 height 13
drag, startPoint x: 427, startPoint y: 162, endPoint x: 418, endPoint y: 162, distance: 8.9
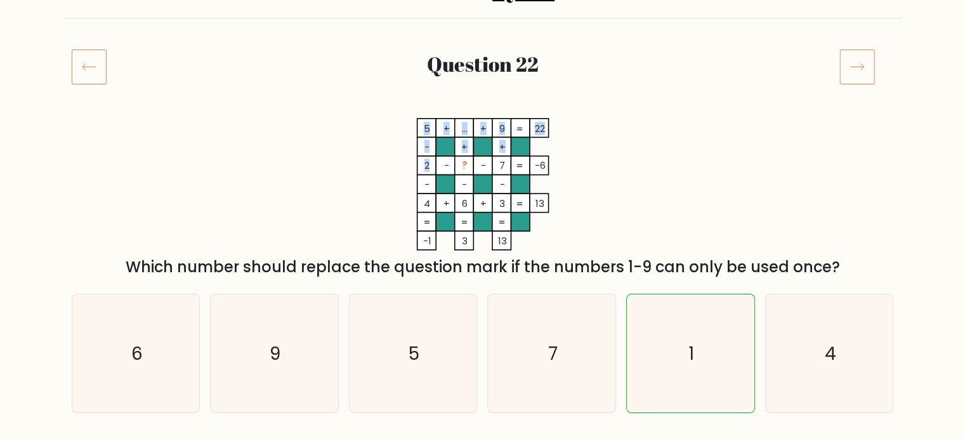
click at [418, 162] on icon "5 + ... + 9 22 - + + 2 - ? - 7 -6 - - - 4 + 6 + 3 = 13 = = = = -1 3 13 =" at bounding box center [483, 184] width 381 height 133
click at [472, 165] on rect at bounding box center [463, 165] width 19 height 19
drag, startPoint x: 533, startPoint y: 165, endPoint x: 549, endPoint y: 168, distance: 16.1
click at [549, 168] on icon "5 + ... + 9 22 - + + 2 - ? - 7 -6 - - - 4 + 6 + 3 = 13 = = = = -1 3 13 =" at bounding box center [483, 184] width 381 height 133
click at [578, 169] on icon "5 + ... + 9 22 - + + 2 - ? - 7 -6 - - - 4 + 6 + 3 = 13 = = = = -1 3 13 =" at bounding box center [483, 184] width 381 height 133
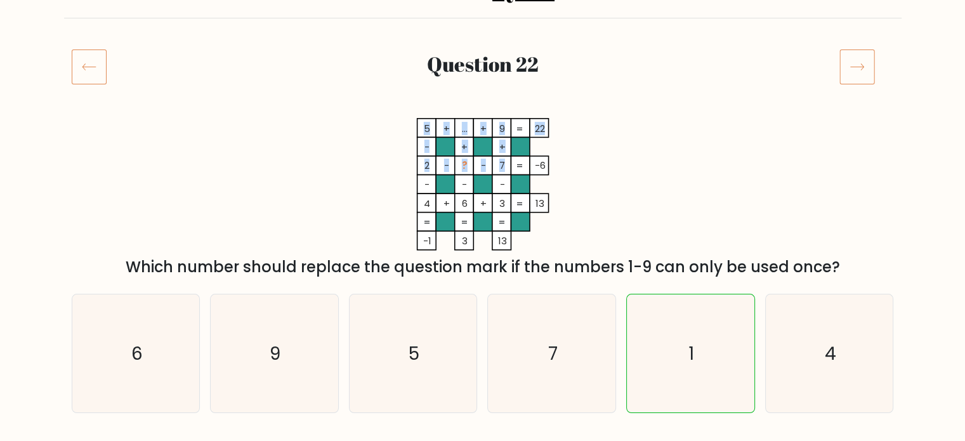
drag, startPoint x: 534, startPoint y: 166, endPoint x: 546, endPoint y: 167, distance: 12.7
click at [546, 167] on icon "5 + ... + 9 22 - + + 2 - ? - 7 -6 - - - 4 + 6 + 3 = 13 = = = = -1 3 13 =" at bounding box center [483, 184] width 381 height 133
click at [555, 168] on icon "5 + ... + 9 22 - + + 2 - ? - 7 -6 - - - 4 + 6 + 3 = 13 = = = = -1 3 13 =" at bounding box center [483, 184] width 381 height 133
drag, startPoint x: 546, startPoint y: 166, endPoint x: 534, endPoint y: 165, distance: 12.1
click at [534, 165] on tspan "-6" at bounding box center [539, 165] width 11 height 13
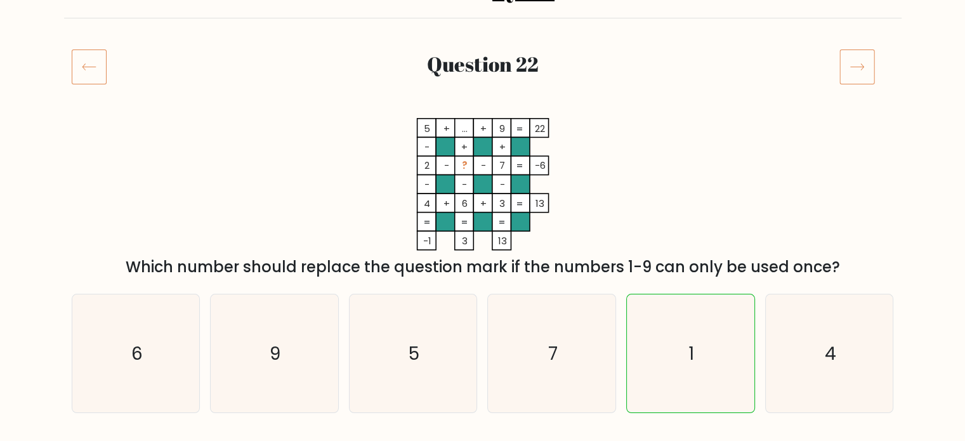
click at [425, 169] on tspan "2" at bounding box center [427, 165] width 5 height 13
click at [538, 167] on icon "5 + ... + 9 22 - + + 2 - ? - 7 -6 - - - 4 + 6 + 3 = 13 = = = = -1 3 13 =" at bounding box center [483, 184] width 381 height 133
click at [584, 180] on icon "5 + ... + 9 22 - + + 2 - ? - 7 -6 - - - 4 + 6 + 3 = 13 = = = = -1 3 13 =" at bounding box center [483, 184] width 381 height 133
drag, startPoint x: 505, startPoint y: 167, endPoint x: 489, endPoint y: 167, distance: 16.5
click at [489, 167] on icon "5 + ... + 9 22 - + + 2 - ? - 7 -6 - - - 4 + 6 + 3 = 13 = = = = -1 3 13 =" at bounding box center [483, 184] width 381 height 133
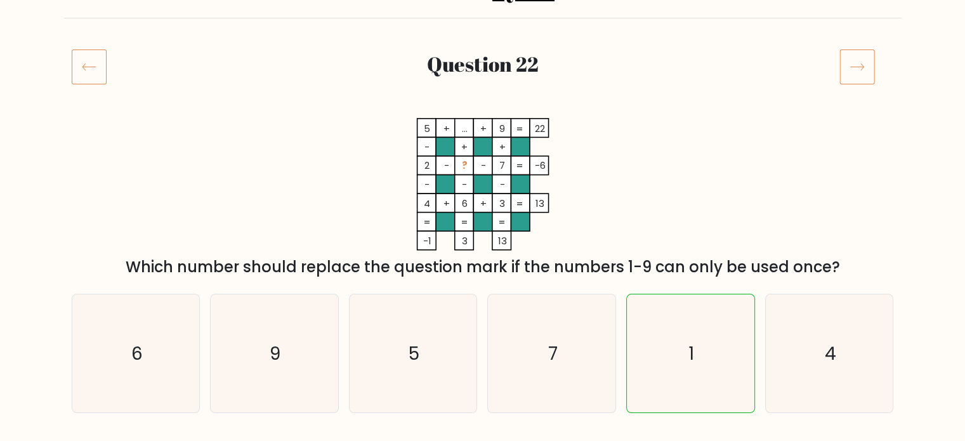
click at [561, 169] on icon "5 + ... + 9 22 - + + 2 - ? - 7 -6 - - - 4 + 6 + 3 = 13 = = = = -1 3 13 =" at bounding box center [483, 184] width 381 height 133
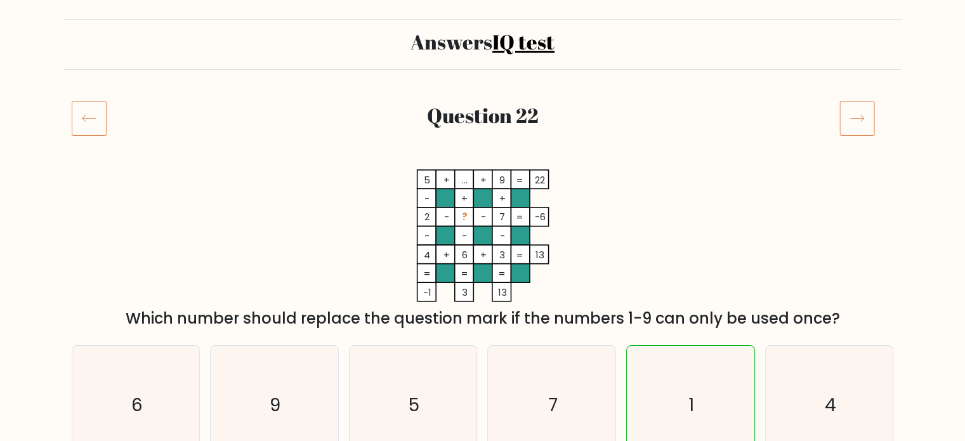
scroll to position [63, 0]
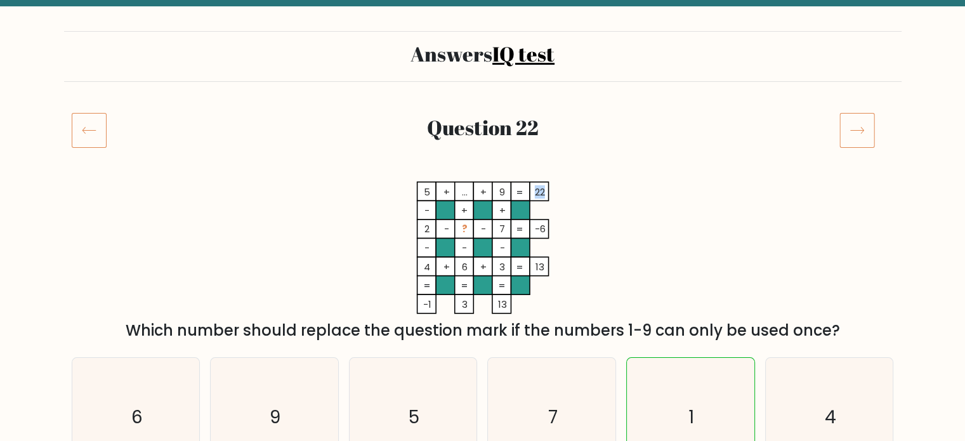
click at [535, 190] on tspan "22" at bounding box center [540, 191] width 10 height 13
drag, startPoint x: 503, startPoint y: 194, endPoint x: 495, endPoint y: 192, distance: 8.5
click at [495, 192] on icon "5 + ... + 9 22 - + + 2 - ? - 7 -6 - - - 4 + 6 + 3 = 13 = = = = -1 3 13 =" at bounding box center [483, 248] width 381 height 133
click at [503, 198] on tspan "9" at bounding box center [502, 191] width 6 height 13
click at [499, 194] on tspan "9" at bounding box center [502, 191] width 6 height 13
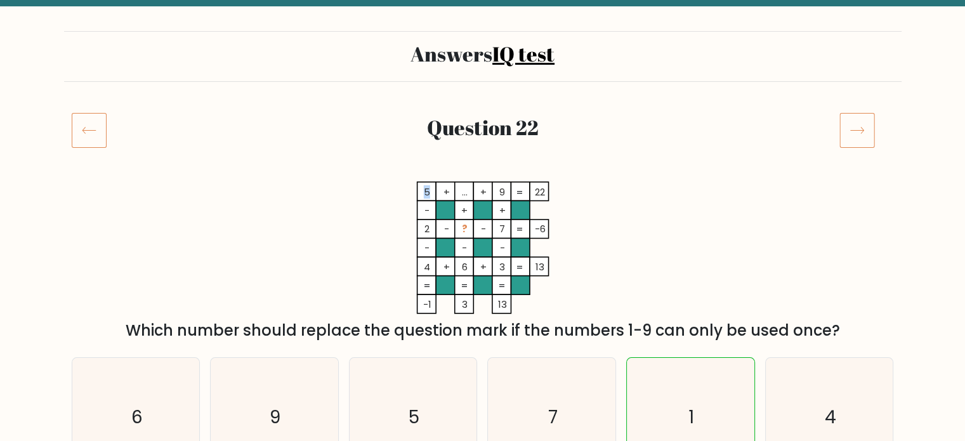
drag, startPoint x: 427, startPoint y: 194, endPoint x: 421, endPoint y: 193, distance: 6.4
click at [421, 193] on icon "5 + ... + 9 22 - + + 2 - ? - 7 -6 - - - 4 + 6 + 3 = 13 = = = = -1 3 13 =" at bounding box center [483, 248] width 381 height 133
click at [389, 197] on icon "5 + ... + 9 22 - + + 2 - ? - 7 -6 - - - 4 + 6 + 3 = 13 = = = = -1 3 13 =" at bounding box center [483, 248] width 381 height 133
click at [499, 194] on tspan "9" at bounding box center [502, 191] width 6 height 13
click at [612, 246] on icon "5 + ... + 9 22 - + + 2 - ? - 7 -6 - - - 4 + 6 + 3 = 13 = = = = -1 3 13 =" at bounding box center [483, 248] width 381 height 133
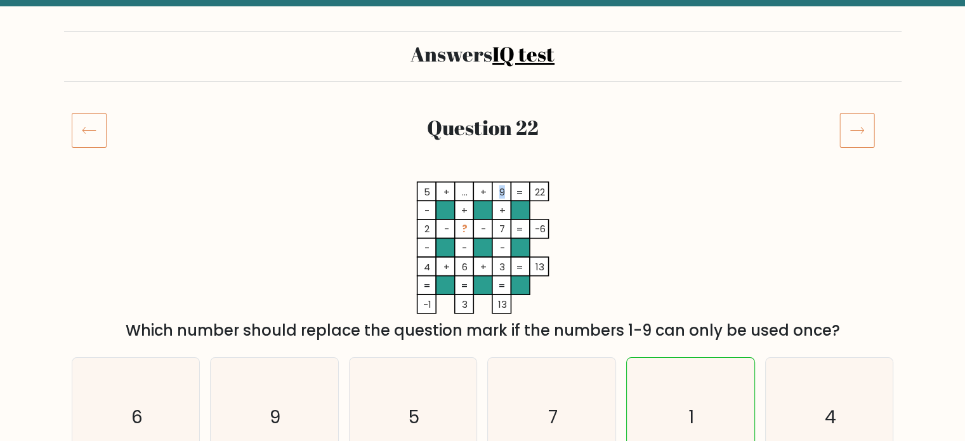
click at [500, 190] on tspan "9" at bounding box center [502, 191] width 6 height 13
drag, startPoint x: 535, startPoint y: 190, endPoint x: 544, endPoint y: 190, distance: 8.9
click at [544, 190] on tspan "22" at bounding box center [540, 191] width 10 height 13
click at [549, 192] on icon "5 + ... + 9 22 - + + 2 - ? - 7 -6 - - - 4 + 6 + 3 = 13 = = = = -1 3 13 =" at bounding box center [483, 248] width 381 height 133
click at [503, 190] on tspan "9" at bounding box center [502, 191] width 6 height 13
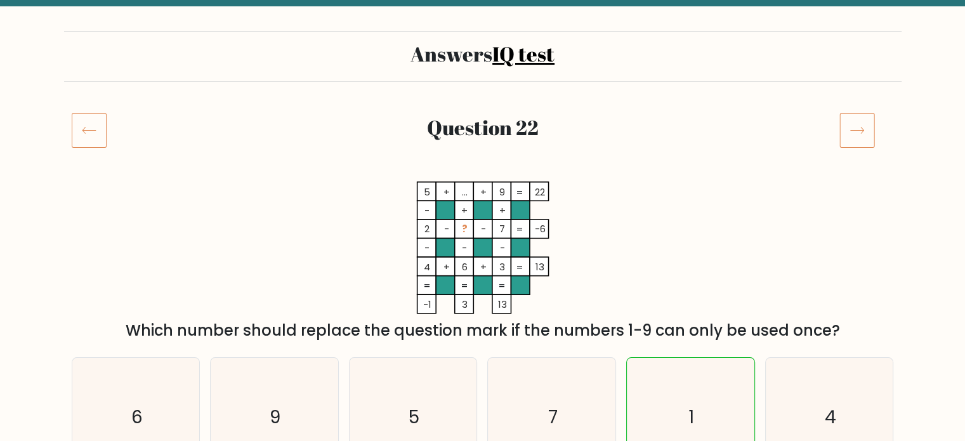
click at [465, 191] on tspan "..." at bounding box center [464, 191] width 6 height 13
click at [635, 190] on icon "5 + ... + 9 22 - + + 2 - ? - 7 -6 - - - 4 + 6 + 3 = 13 = = = = -1 3 13 =" at bounding box center [483, 248] width 381 height 133
click at [472, 189] on rect at bounding box center [463, 191] width 19 height 19
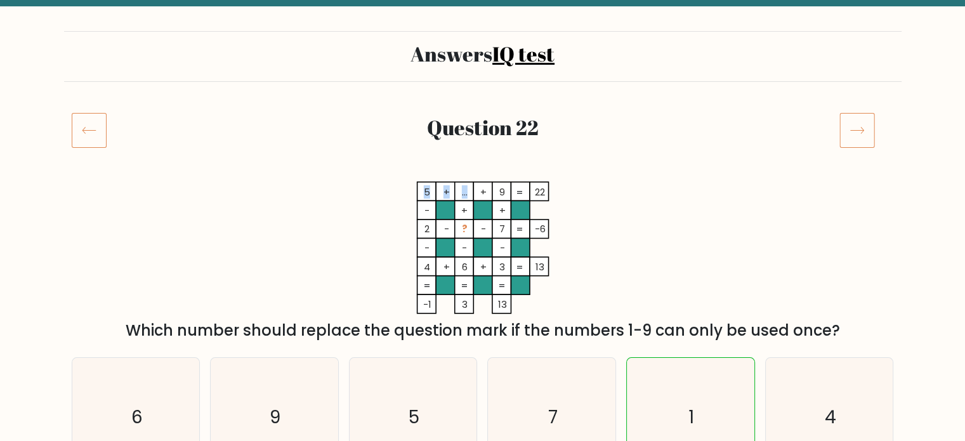
drag, startPoint x: 467, startPoint y: 193, endPoint x: 458, endPoint y: 192, distance: 8.3
click at [458, 192] on icon "5 + ... + 9 22 - + + 2 - ? - 7 -6 - - - 4 + 6 + 3 = 13 = = = = -1 3 13 =" at bounding box center [483, 248] width 381 height 133
click at [593, 223] on icon "5 + ... + 9 22 - + + 2 - ? - 7 -6 - - - 4 + 6 + 3 = 13 = = = = -1 3 13 =" at bounding box center [483, 248] width 381 height 133
click at [466, 192] on tspan "..." at bounding box center [464, 191] width 6 height 13
click at [467, 195] on tspan "..." at bounding box center [464, 191] width 6 height 13
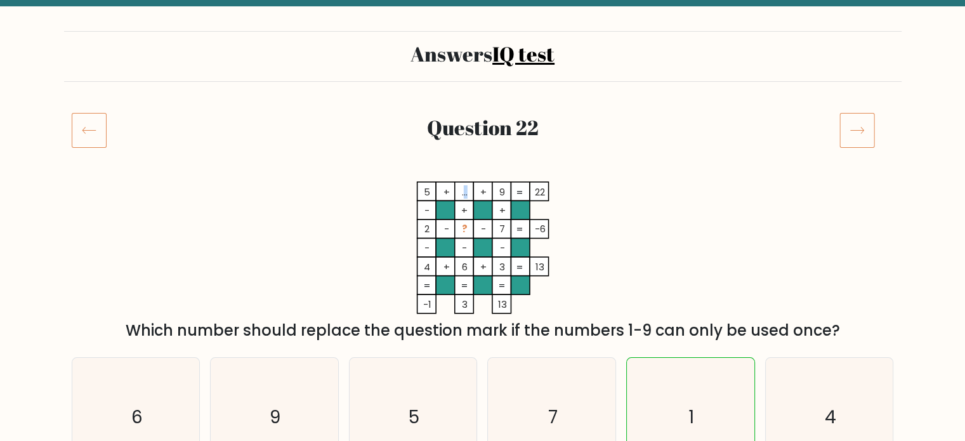
click at [467, 195] on tspan "..." at bounding box center [464, 191] width 6 height 13
drag, startPoint x: 468, startPoint y: 192, endPoint x: 461, endPoint y: 192, distance: 7.0
click at [461, 192] on icon "5 + ... + 9 22 - + + 2 - ? - 7 -6 - - - 4 + 6 + 3 = 13 = = = = -1 3 13 =" at bounding box center [483, 248] width 381 height 133
click at [463, 194] on tspan "..." at bounding box center [464, 191] width 6 height 13
drag, startPoint x: 460, startPoint y: 192, endPoint x: 470, endPoint y: 195, distance: 10.5
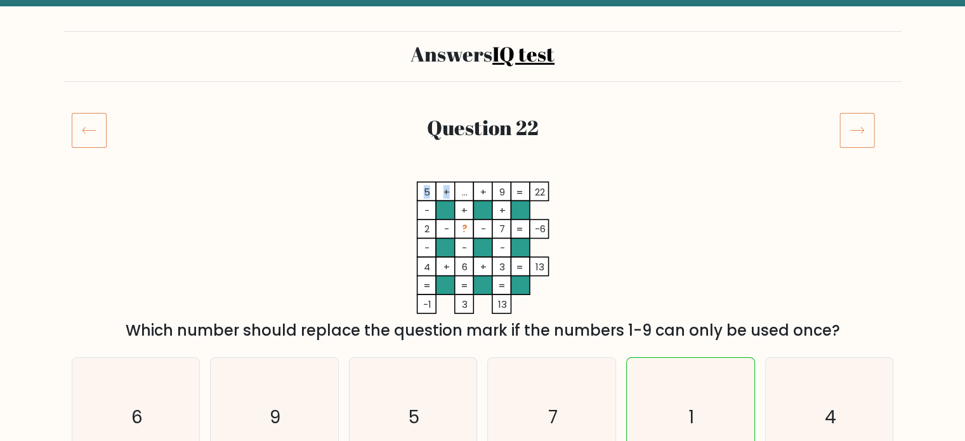
click at [470, 195] on icon "5 + ... + 9 22 - + + 2 - ? - 7 -6 - - - 4 + 6 + 3 = 13 = = = = -1 3 13 =" at bounding box center [483, 248] width 381 height 133
click at [470, 195] on rect at bounding box center [463, 191] width 19 height 19
click at [457, 195] on rect at bounding box center [463, 191] width 19 height 19
click at [500, 193] on tspan "9" at bounding box center [502, 191] width 6 height 13
click at [428, 192] on tspan "5" at bounding box center [427, 191] width 6 height 13
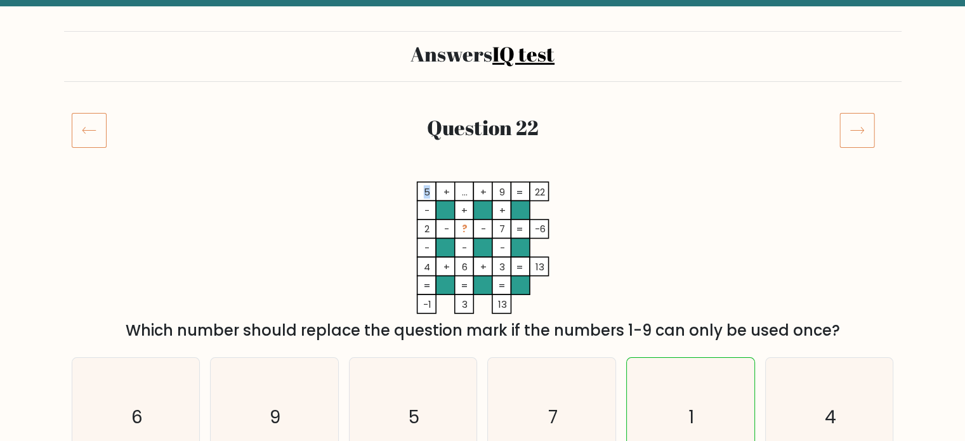
drag, startPoint x: 428, startPoint y: 192, endPoint x: 421, endPoint y: 192, distance: 7.6
click at [421, 192] on icon "5 + ... + 9 22 - + + 2 - ? - 7 -6 - - - 4 + 6 + 3 = 13 = = = = -1 3 13 =" at bounding box center [483, 248] width 381 height 133
click at [866, 129] on icon at bounding box center [858, 130] width 36 height 36
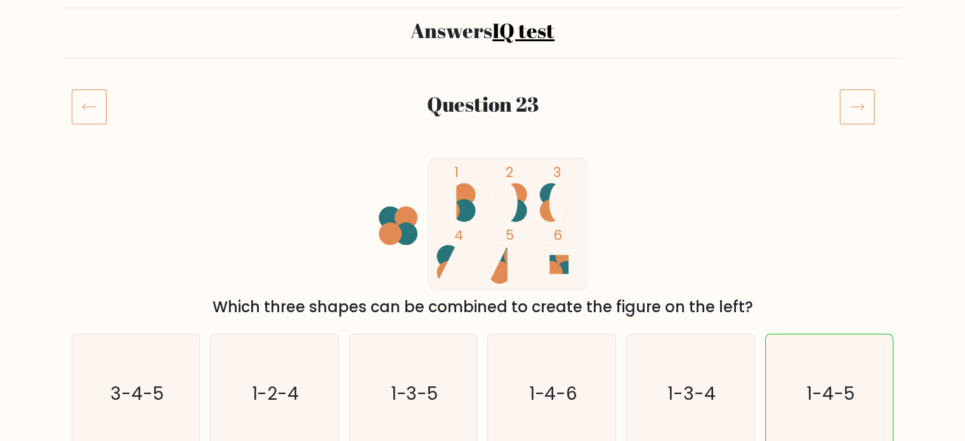
scroll to position [63, 0]
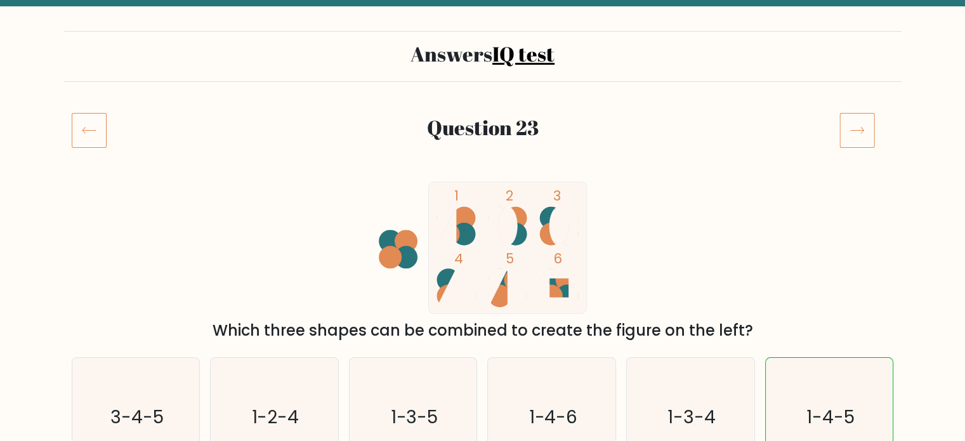
click at [863, 140] on icon at bounding box center [858, 130] width 36 height 36
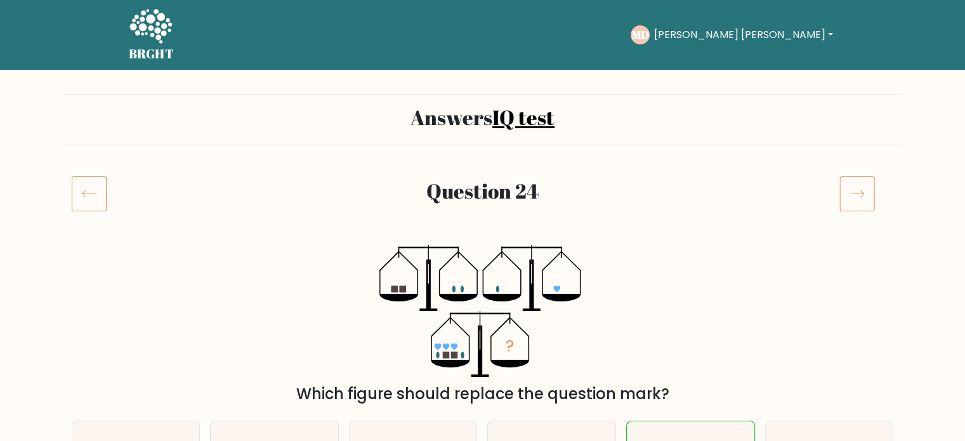
click at [845, 197] on icon at bounding box center [858, 194] width 36 height 36
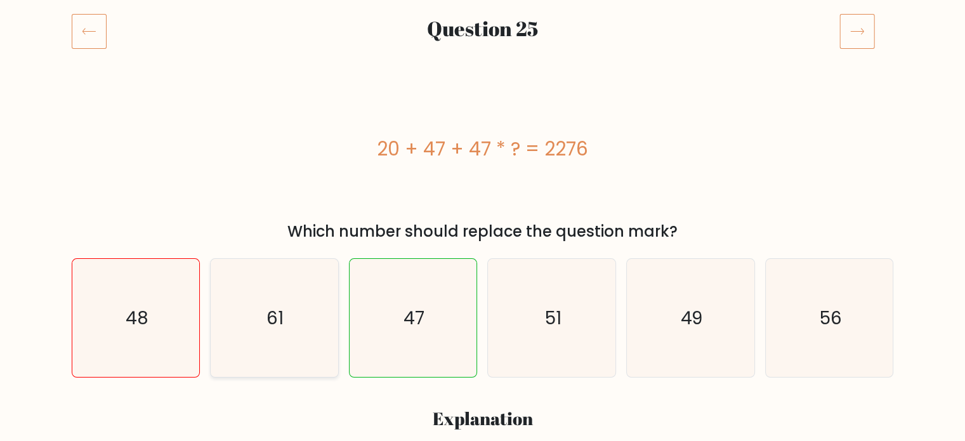
scroll to position [127, 0]
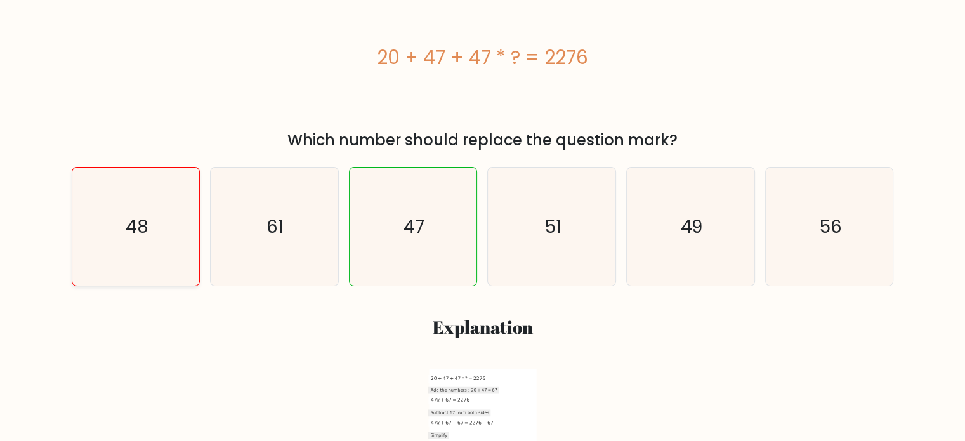
click at [170, 244] on icon "48" at bounding box center [136, 227] width 119 height 119
radio input "true"
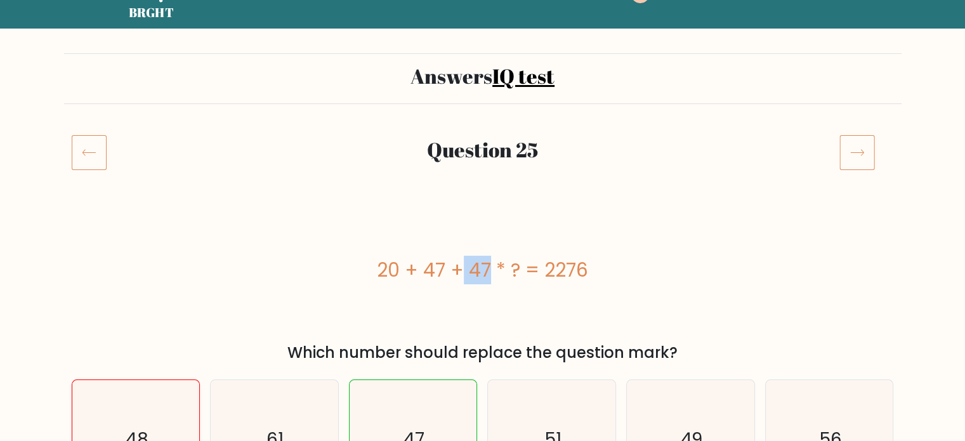
click at [170, 244] on div "20 + 47 + 47 * ? = 2276" at bounding box center [483, 270] width 823 height 133
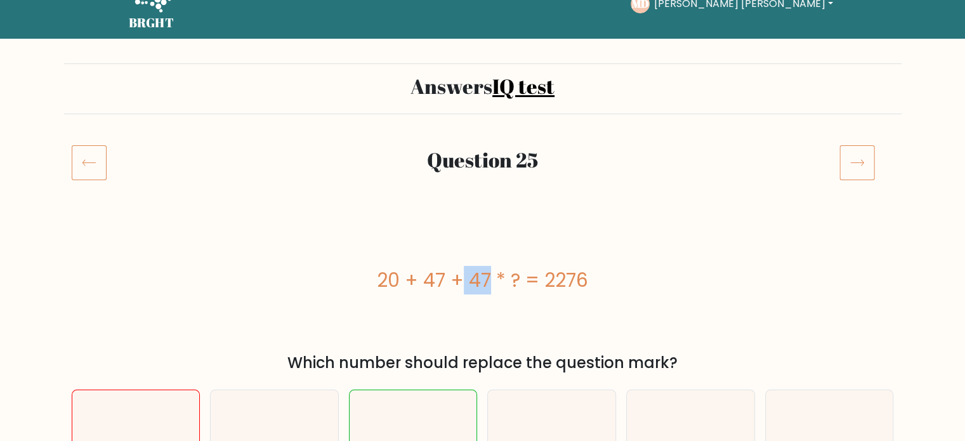
scroll to position [129, 0]
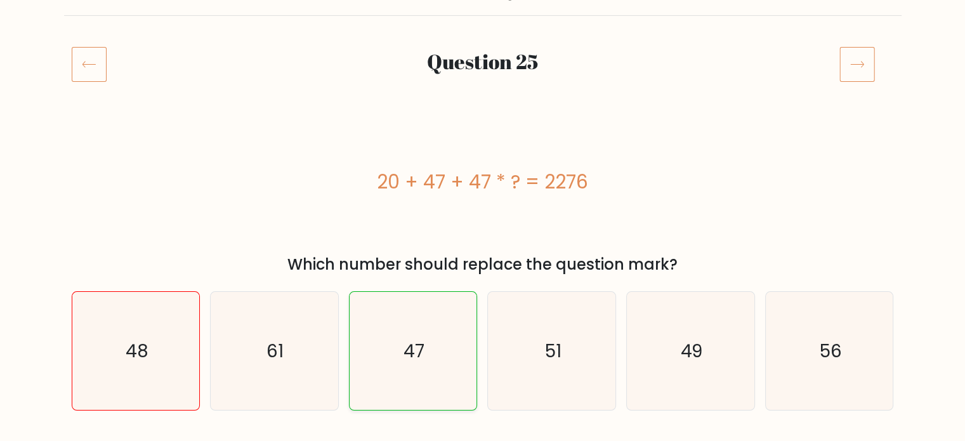
click at [383, 340] on icon "47" at bounding box center [413, 351] width 119 height 119
click at [483, 98] on input "c. 47" at bounding box center [483, 94] width 1 height 6
radio input "true"
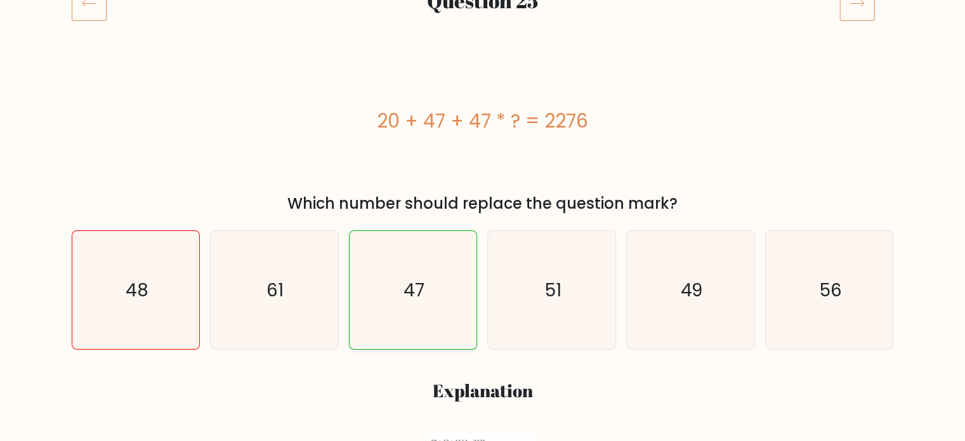
scroll to position [193, 0]
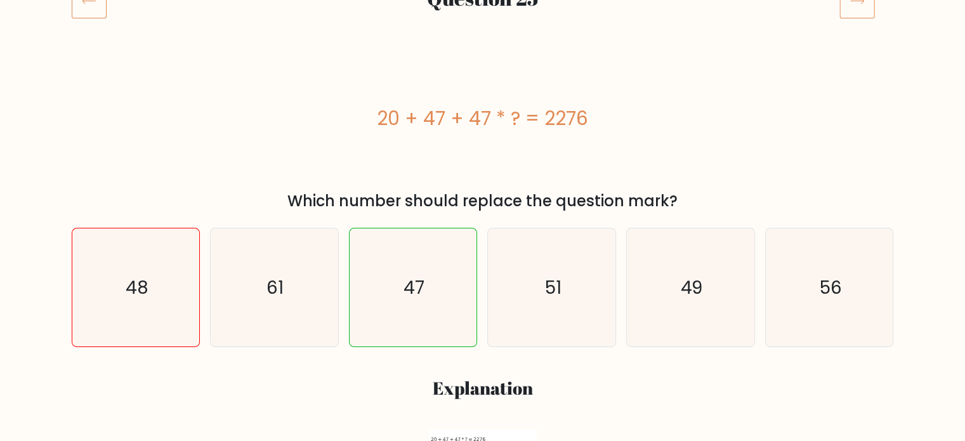
drag, startPoint x: 588, startPoint y: 121, endPoint x: 579, endPoint y: 123, distance: 9.1
click at [579, 123] on div "20 + 47 + 47 * ? = 2276" at bounding box center [483, 118] width 823 height 29
click at [583, 123] on div "20 + 47 + 47 * ? = 2276" at bounding box center [483, 118] width 823 height 29
click at [135, 292] on text "48" at bounding box center [137, 287] width 23 height 25
click at [483, 34] on input "a. 48" at bounding box center [483, 31] width 1 height 6
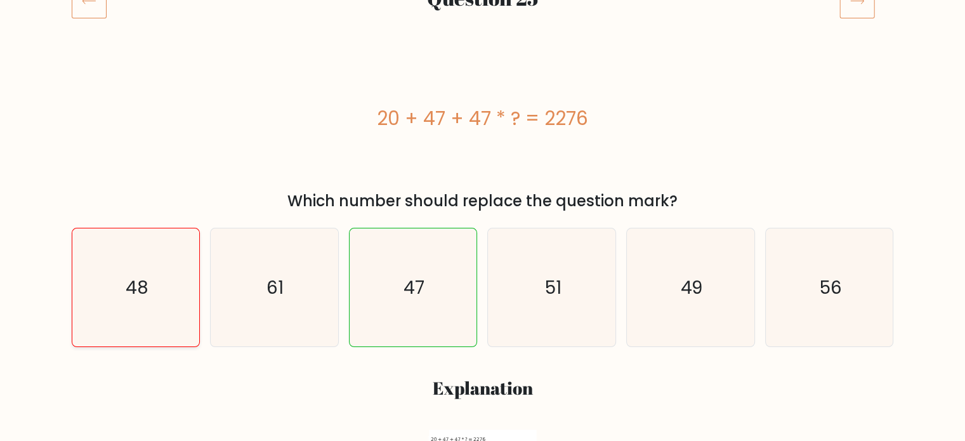
radio input "true"
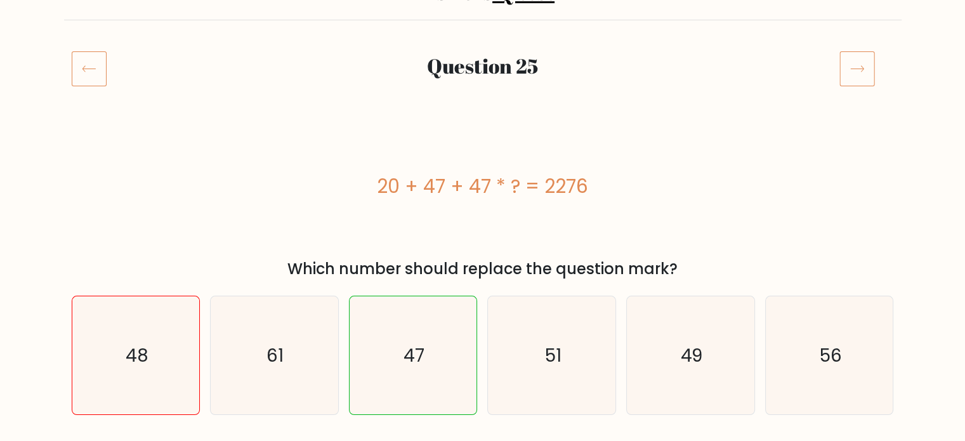
scroll to position [127, 0]
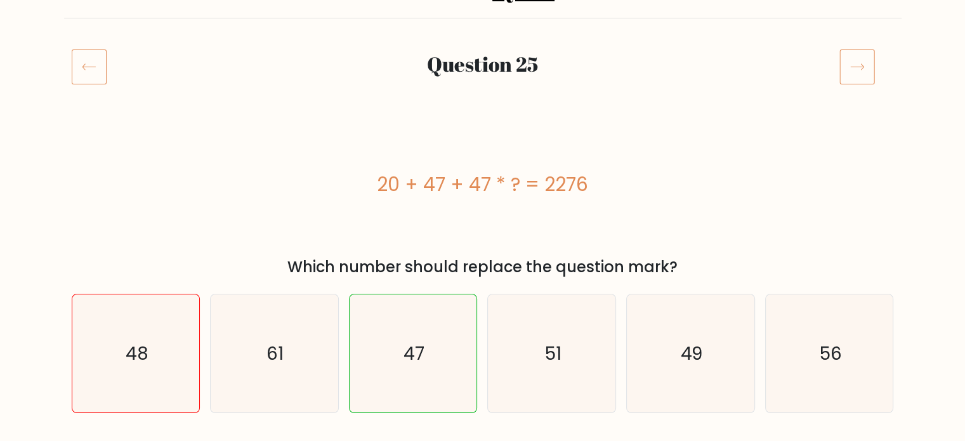
drag, startPoint x: 576, startPoint y: 182, endPoint x: 590, endPoint y: 182, distance: 13.3
click at [590, 182] on div "20 + 47 + 47 * ? = 2276" at bounding box center [483, 184] width 823 height 29
click at [485, 187] on div "20 + 47 + 47 * ? = 2276" at bounding box center [483, 184] width 823 height 29
click at [581, 186] on div "20 + 47 + 47 * ? = 2276" at bounding box center [483, 184] width 823 height 29
click at [647, 197] on div "20 + 47 + 47 * ? = 2276" at bounding box center [483, 184] width 823 height 29
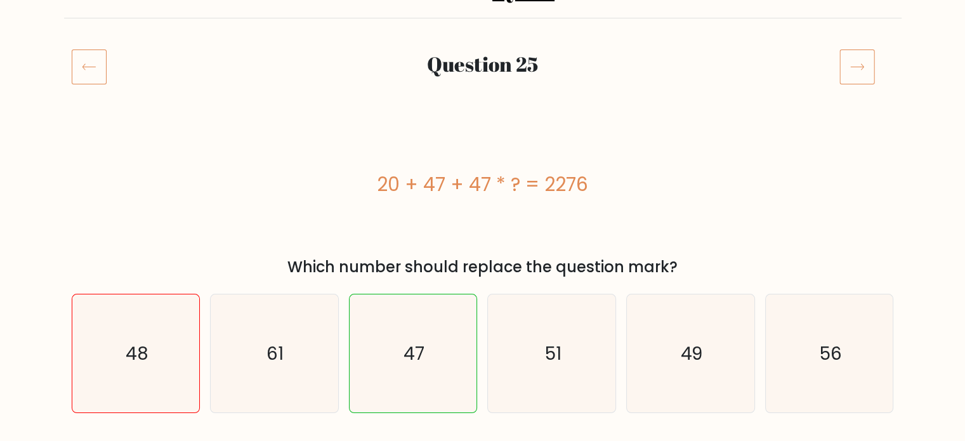
drag, startPoint x: 579, startPoint y: 185, endPoint x: 586, endPoint y: 187, distance: 7.9
click at [586, 187] on div "20 + 47 + 47 * ? = 2276" at bounding box center [483, 184] width 823 height 29
click at [656, 248] on div "20 + 47 + 47 * ? = 2276" at bounding box center [483, 184] width 823 height 133
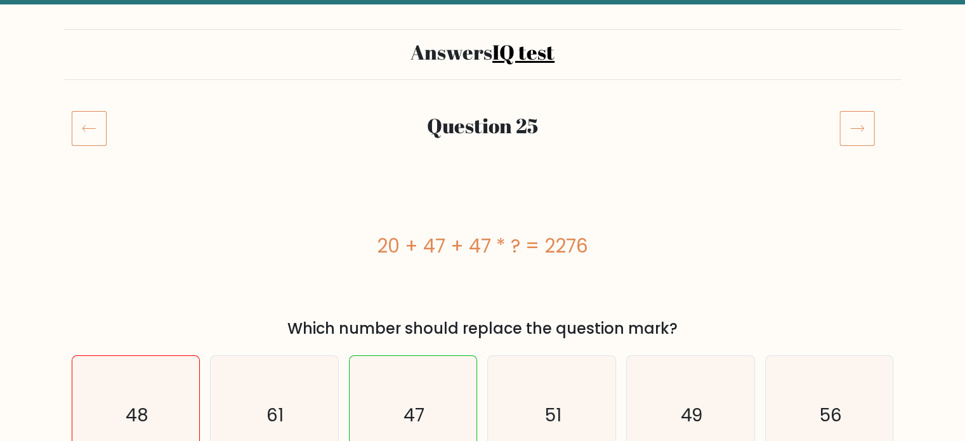
scroll to position [63, 0]
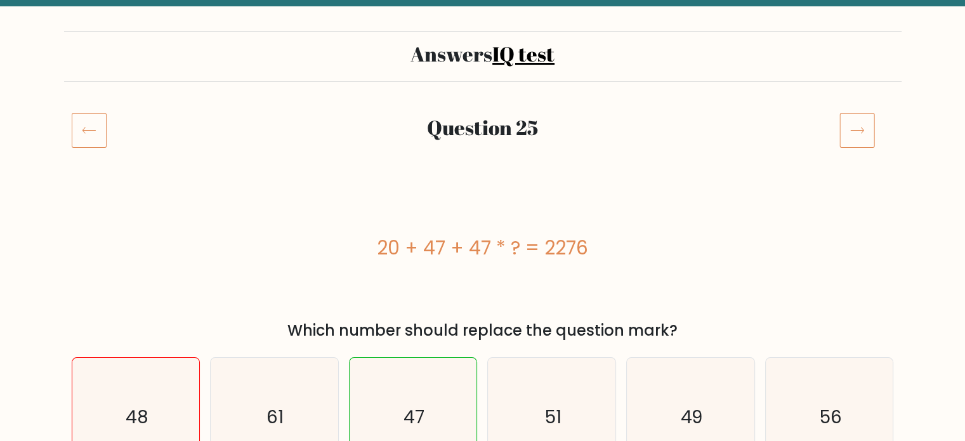
click at [581, 251] on div "20 + 47 + 47 * ? = 2276" at bounding box center [483, 248] width 823 height 29
click at [76, 124] on icon at bounding box center [89, 130] width 35 height 36
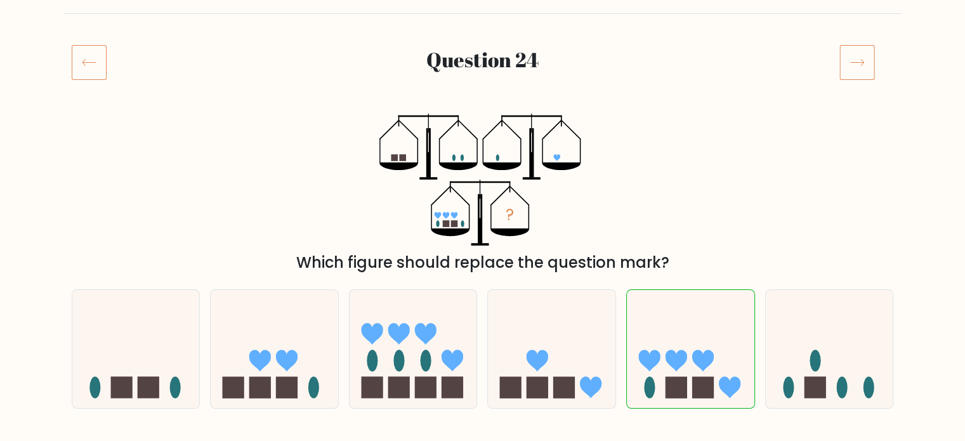
scroll to position [127, 0]
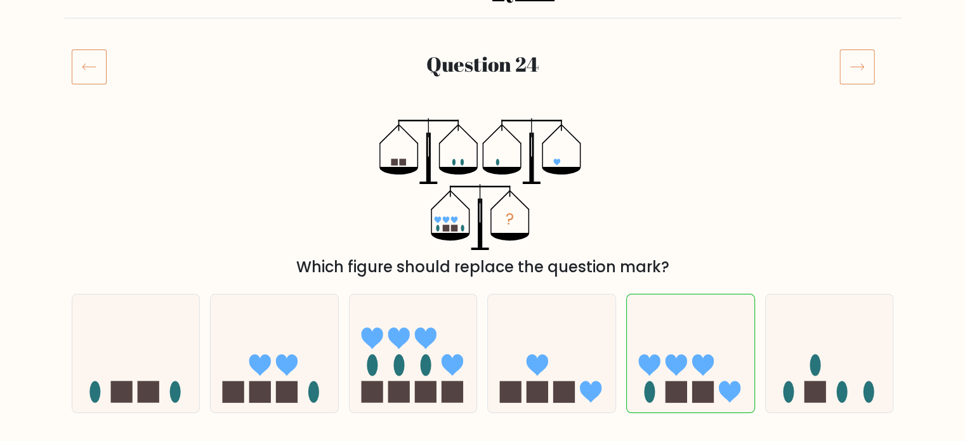
click at [850, 70] on icon at bounding box center [858, 67] width 36 height 36
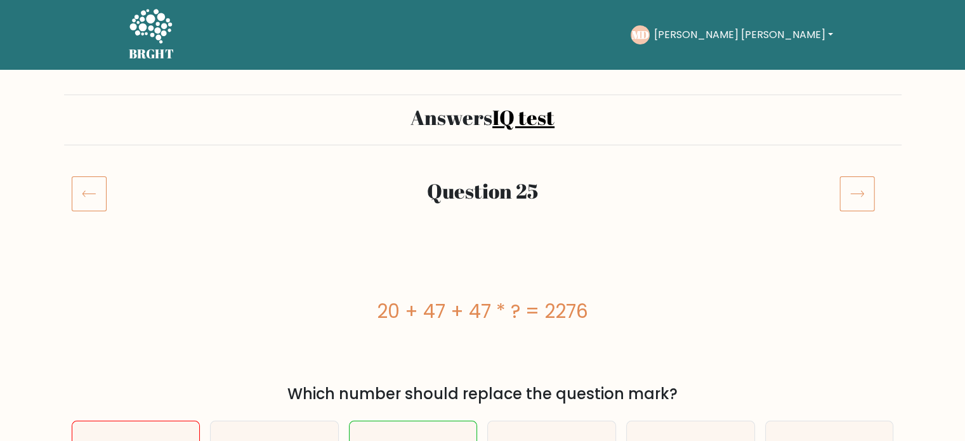
click at [872, 194] on icon at bounding box center [858, 194] width 36 height 36
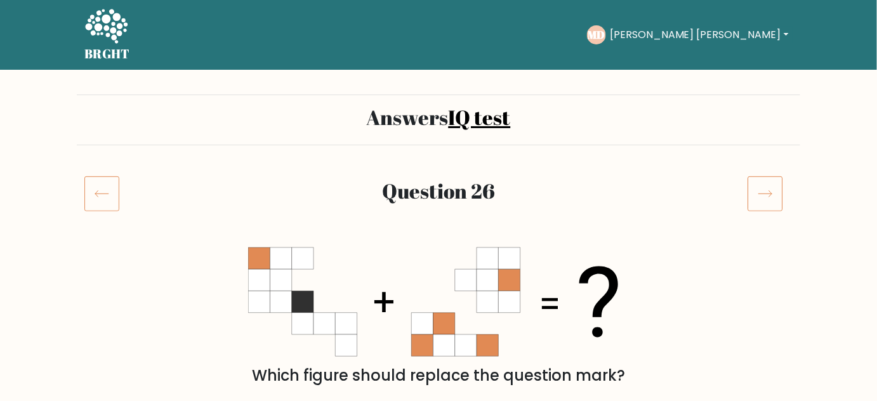
click at [771, 194] on icon at bounding box center [766, 194] width 36 height 36
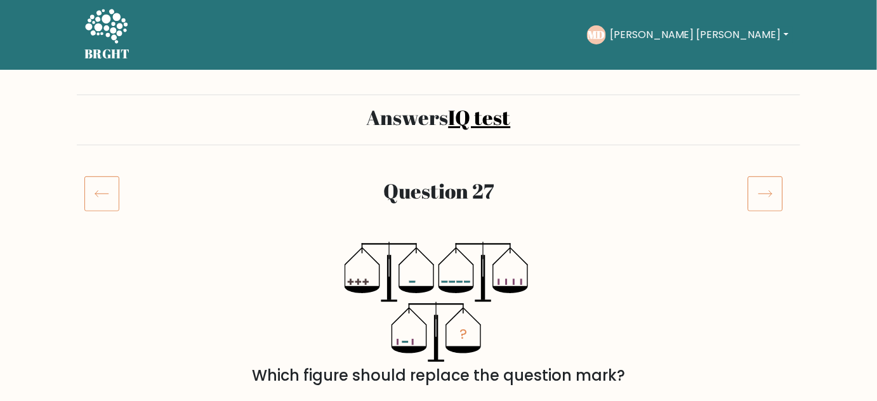
click at [760, 202] on icon at bounding box center [766, 194] width 36 height 36
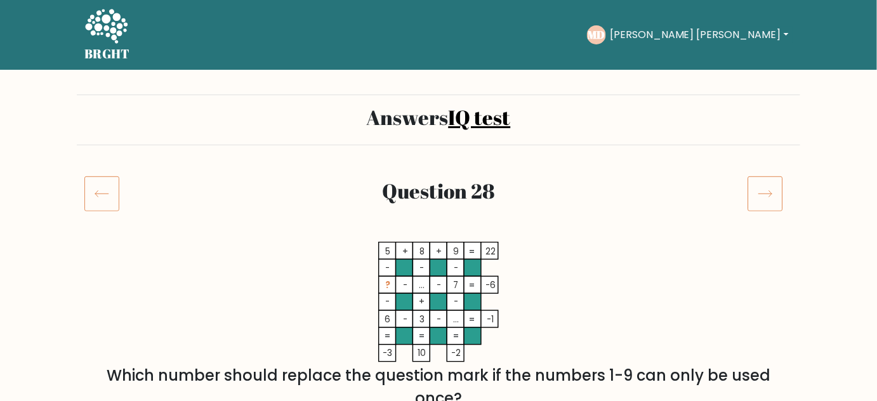
drag, startPoint x: 390, startPoint y: 301, endPoint x: 373, endPoint y: 301, distance: 17.1
click at [373, 301] on icon "5 + 8 + 9 22 - - - ? - ... - 7 -6 - + - 6 - 3 - ... = -1 = = = = -3 10 -2 =" at bounding box center [438, 302] width 381 height 121
drag, startPoint x: 390, startPoint y: 268, endPoint x: 382, endPoint y: 265, distance: 8.0
click at [382, 265] on icon "5 + 8 + 9 22 - - - ? - ... - 7 -6 - + - 6 - 3 - ... = -1 = = = = -3 10 -2 =" at bounding box center [438, 302] width 381 height 121
click at [359, 275] on icon "5 + 8 + 9 22 - - - ? - ... - 7 -6 - + - 6 - 3 - ... = -1 = = = = -3 10 -2 =" at bounding box center [438, 302] width 381 height 121
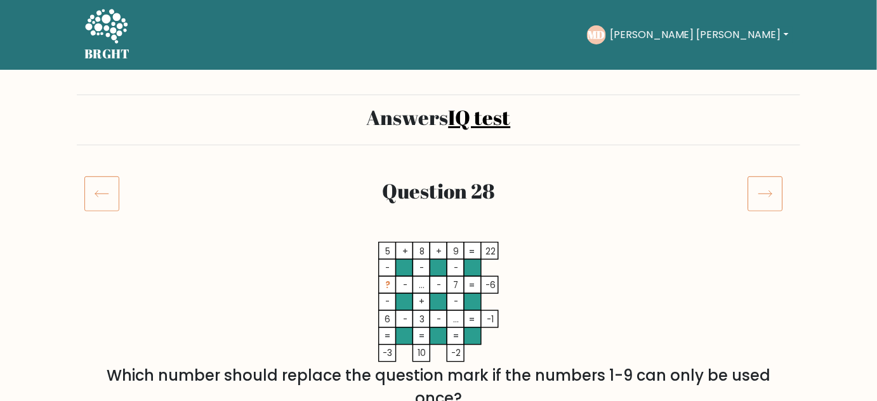
click at [395, 251] on rect at bounding box center [387, 250] width 17 height 17
click at [387, 251] on tspan "5" at bounding box center [387, 252] width 5 height 12
click at [389, 286] on tspan "?" at bounding box center [387, 285] width 5 height 12
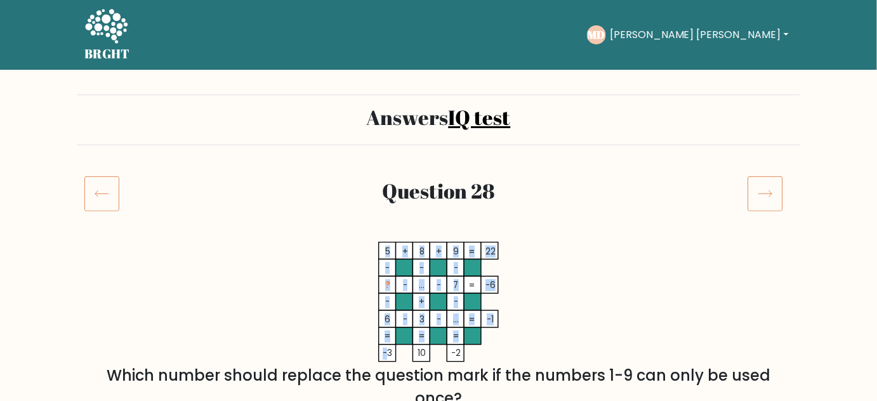
click at [387, 355] on icon "5 + 8 + 9 22 - - - ? - ... - 7 -6 - + - 6 - 3 - ... = -1 = = = = -3 10 -2 =" at bounding box center [438, 302] width 381 height 121
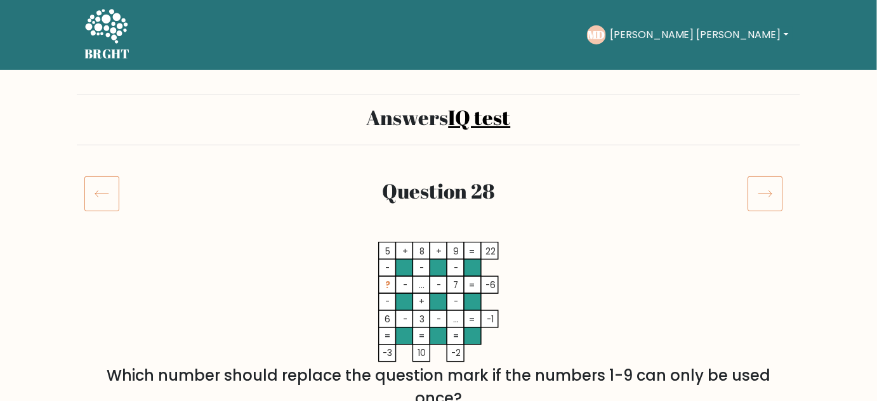
click at [397, 362] on icon "5 + 8 + 9 22 - - - ? - ... - 7 -6 - + - 6 - 3 - ... = -1 = = = = -3 10 -2 =" at bounding box center [438, 302] width 381 height 121
drag, startPoint x: 388, startPoint y: 299, endPoint x: 633, endPoint y: 225, distance: 256.6
click at [393, 300] on icon "5 + 8 + 9 22 - - - ? - ... - 7 -6 - + - 6 - 3 - ... = -1 = = = = -3 10 -2 =" at bounding box center [438, 302] width 381 height 121
click at [772, 197] on icon at bounding box center [766, 194] width 36 height 36
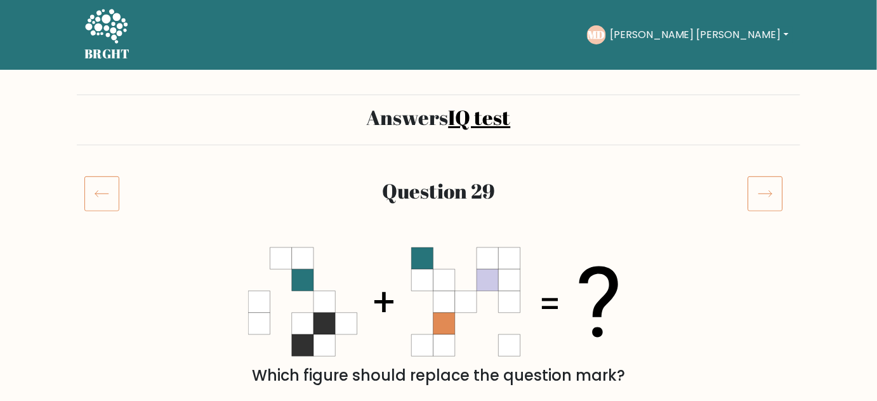
click at [760, 191] on icon at bounding box center [766, 194] width 36 height 36
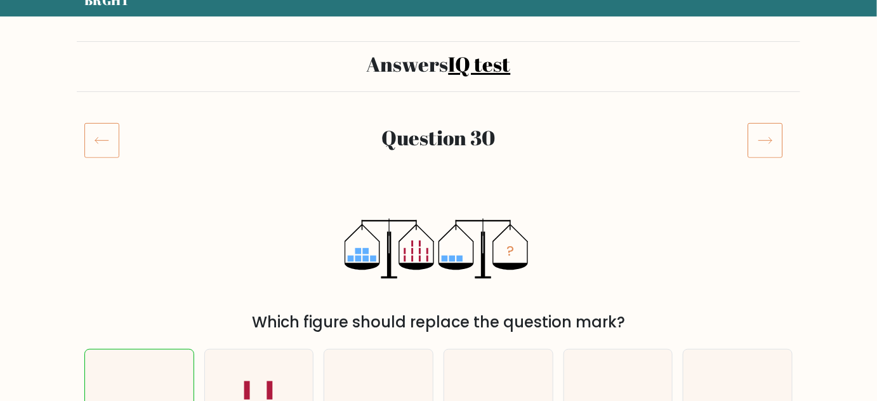
scroll to position [57, 0]
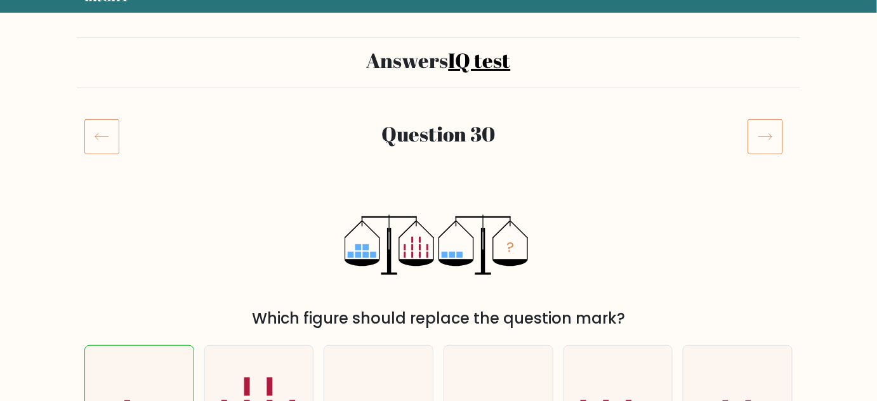
click at [773, 128] on icon at bounding box center [766, 137] width 36 height 36
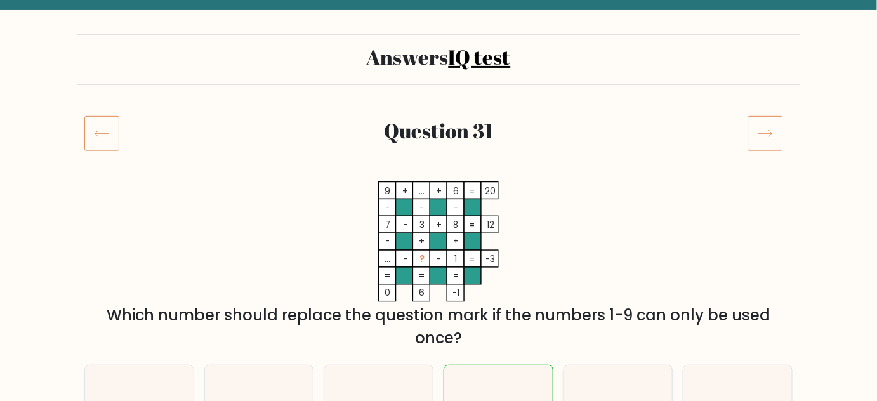
scroll to position [57, 0]
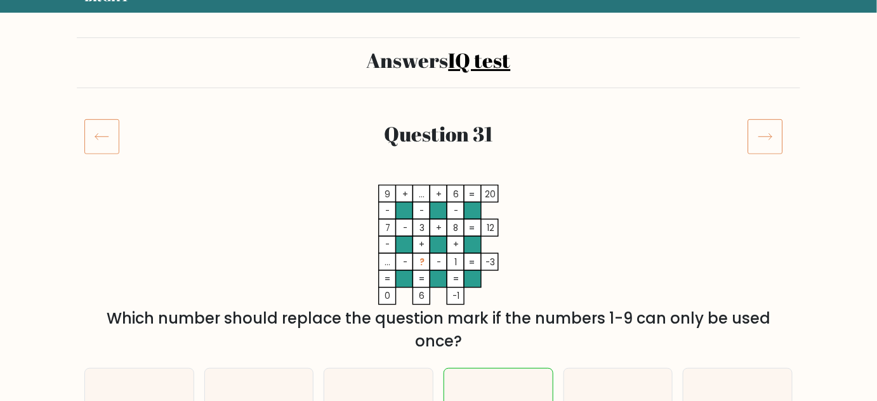
click at [390, 194] on tspan "9" at bounding box center [388, 195] width 6 height 12
drag, startPoint x: 389, startPoint y: 197, endPoint x: 381, endPoint y: 197, distance: 8.3
click at [381, 197] on icon "9 + ... + 6 20 - - - 7 - 3 + 8 12 - + + ... - ? - 1 = -3 = = = = 0 6 -1 =" at bounding box center [438, 245] width 381 height 121
drag, startPoint x: 383, startPoint y: 178, endPoint x: 387, endPoint y: 186, distance: 9.4
click at [384, 178] on div "Question 31" at bounding box center [439, 152] width 724 height 66
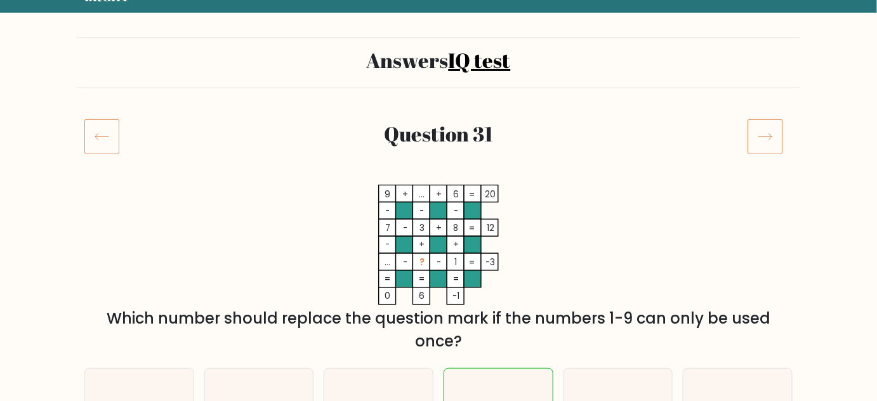
click at [389, 197] on tspan "9" at bounding box center [388, 195] width 6 height 12
drag, startPoint x: 416, startPoint y: 259, endPoint x: 453, endPoint y: 265, distance: 36.6
click at [453, 265] on icon "9 + ... + 6 20 - - - 7 - 3 + 8 12 - + + ... - ? - 1 = -3 = = = = 0 6 -1 =" at bounding box center [438, 245] width 381 height 121
click at [382, 261] on icon "9 + ... + 6 20 - - - 7 - 3 + 8 12 - + + ... - ? - 1 = -3 = = = = 0 6 -1 =" at bounding box center [438, 245] width 381 height 121
click at [385, 263] on tspan "..." at bounding box center [388, 262] width 6 height 12
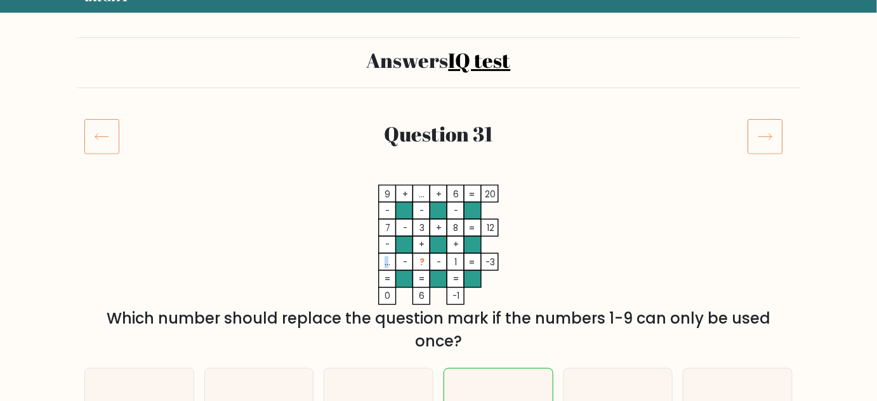
click at [388, 265] on tspan "..." at bounding box center [388, 262] width 6 height 12
click at [322, 265] on icon "9 + ... + 6 20 - - - 7 - 3 + 8 12 - + + ... - ? - 1 = -3 = = = = 0 6 -1 =" at bounding box center [438, 245] width 381 height 121
click at [342, 279] on icon "9 + ... + 6 20 - - - 7 - 3 + 8 12 - + + ... - ? - 1 = -3 = = = = 0 6 -1 =" at bounding box center [438, 245] width 381 height 121
click at [423, 246] on tspan "+" at bounding box center [422, 245] width 6 height 12
click at [385, 263] on tspan "..." at bounding box center [388, 262] width 6 height 12
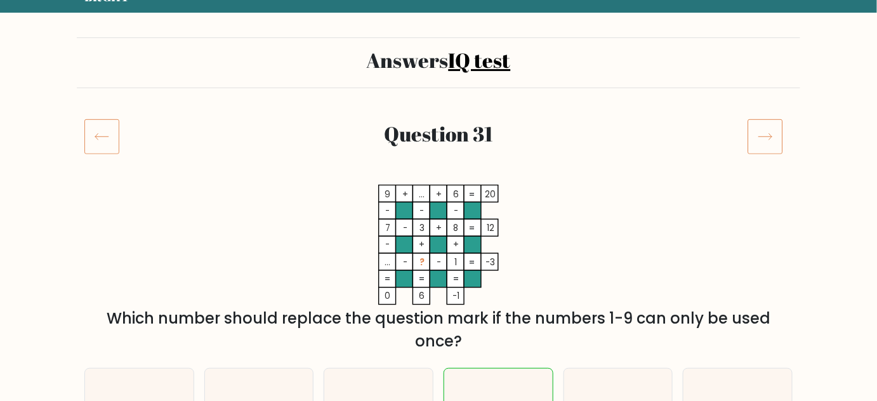
click at [562, 294] on icon "9 + ... + 6 20 - - - 7 - 3 + 8 12 - + + ... - ? - 1 = -3 = = = = 0 6 -1 =" at bounding box center [438, 245] width 381 height 121
click at [757, 136] on icon at bounding box center [766, 137] width 36 height 36
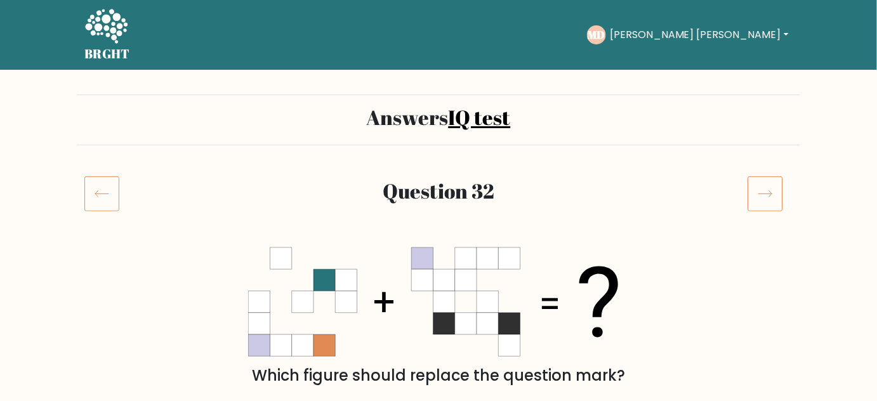
click at [762, 190] on icon at bounding box center [766, 194] width 36 height 36
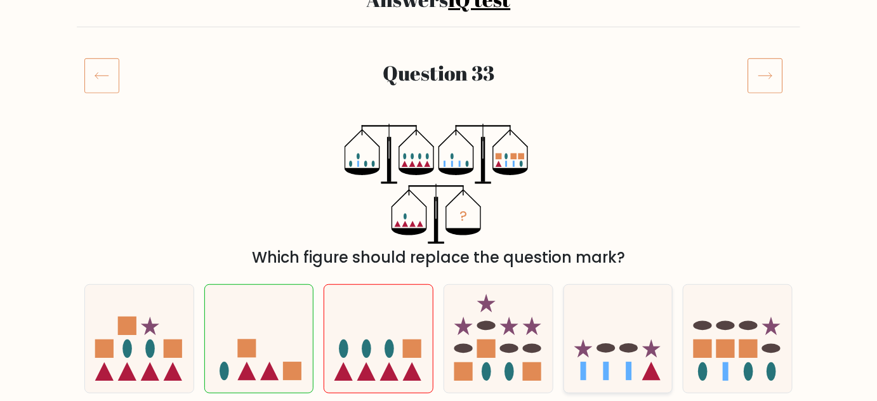
scroll to position [115, 0]
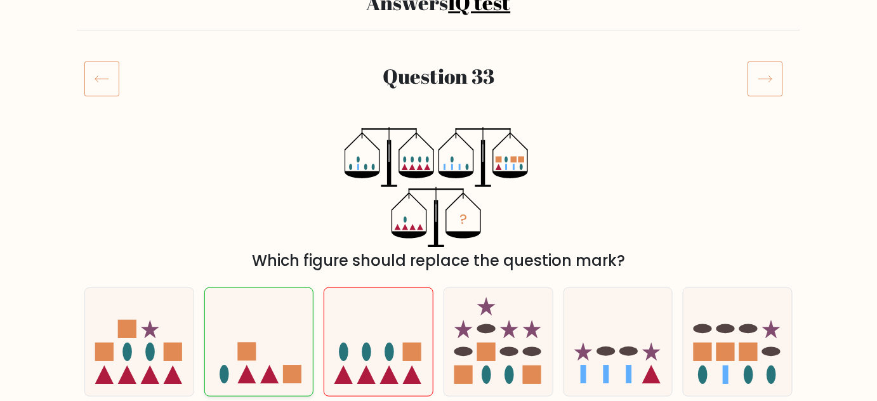
click at [281, 325] on icon at bounding box center [259, 341] width 109 height 89
click at [439, 89] on input "b." at bounding box center [439, 87] width 1 height 3
radio input "true"
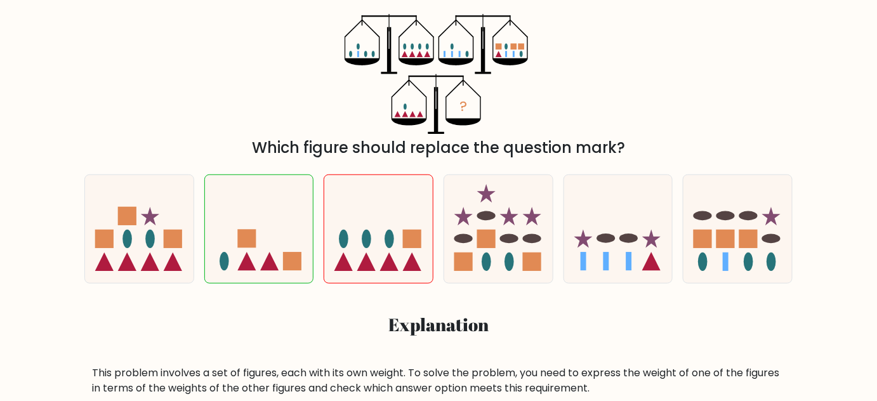
scroll to position [404, 0]
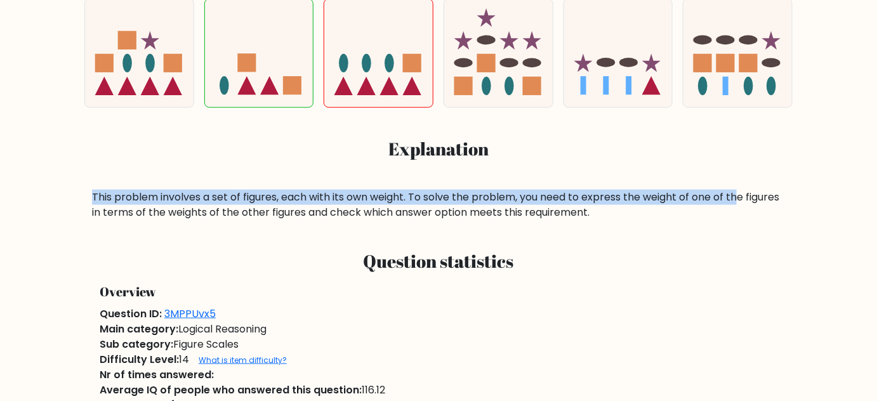
drag, startPoint x: 93, startPoint y: 199, endPoint x: 739, endPoint y: 185, distance: 646.9
click at [739, 185] on div "a. b. c." at bounding box center [439, 105] width 724 height 232
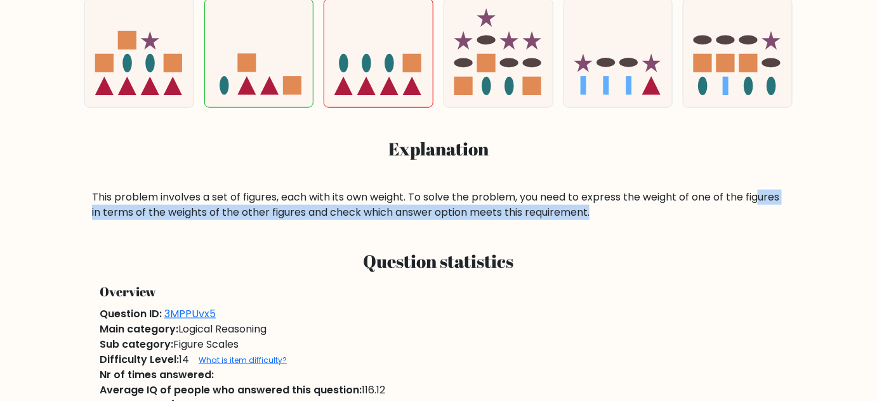
drag, startPoint x: 106, startPoint y: 218, endPoint x: 638, endPoint y: 209, distance: 531.9
click at [638, 209] on div "This problem involves a set of figures, each with its own weight. To solve the …" at bounding box center [438, 205] width 693 height 30
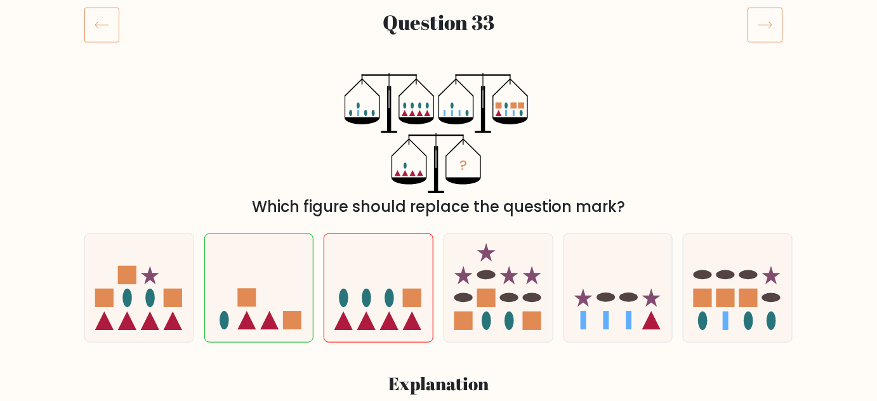
scroll to position [173, 0]
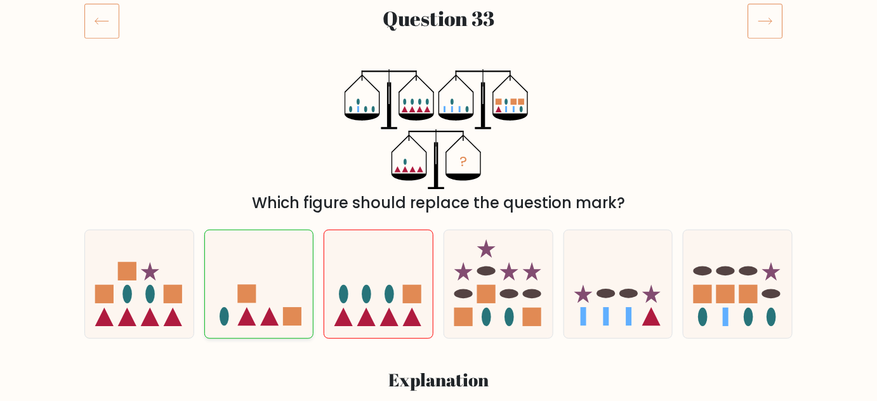
click at [261, 301] on icon at bounding box center [259, 283] width 109 height 89
click at [439, 31] on input "b." at bounding box center [439, 29] width 1 height 3
click at [380, 286] on icon at bounding box center [378, 283] width 109 height 89
click at [439, 31] on input "c." at bounding box center [439, 29] width 1 height 3
radio input "true"
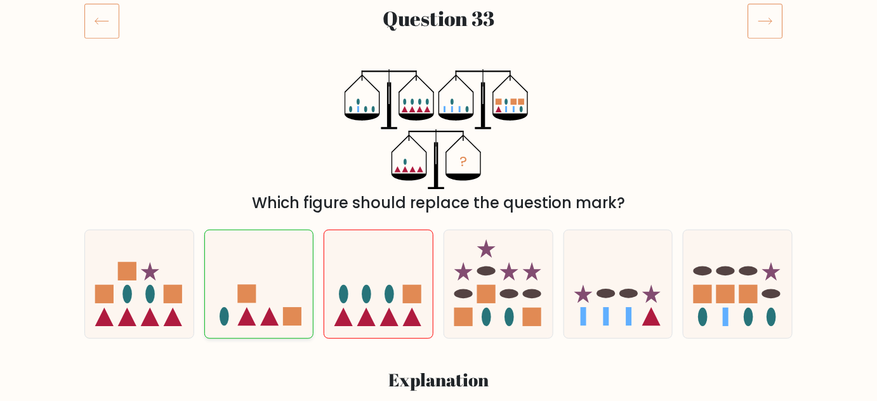
click at [267, 295] on icon at bounding box center [259, 283] width 109 height 89
click at [439, 31] on input "b." at bounding box center [439, 29] width 1 height 3
radio input "true"
click at [272, 294] on icon at bounding box center [259, 283] width 109 height 89
click at [439, 31] on input "b." at bounding box center [439, 29] width 1 height 3
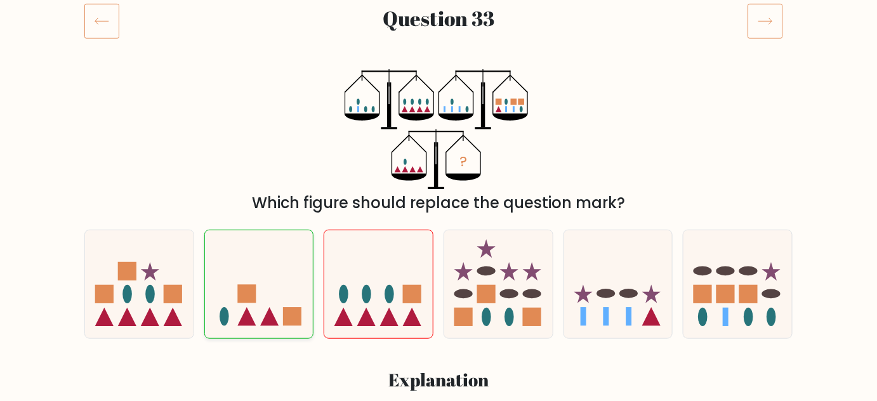
click at [274, 296] on icon at bounding box center [259, 283] width 109 height 89
click at [439, 31] on input "b." at bounding box center [439, 29] width 1 height 3
click at [274, 299] on icon at bounding box center [259, 283] width 109 height 89
click at [439, 31] on input "b." at bounding box center [439, 29] width 1 height 3
click at [275, 299] on icon at bounding box center [259, 283] width 109 height 89
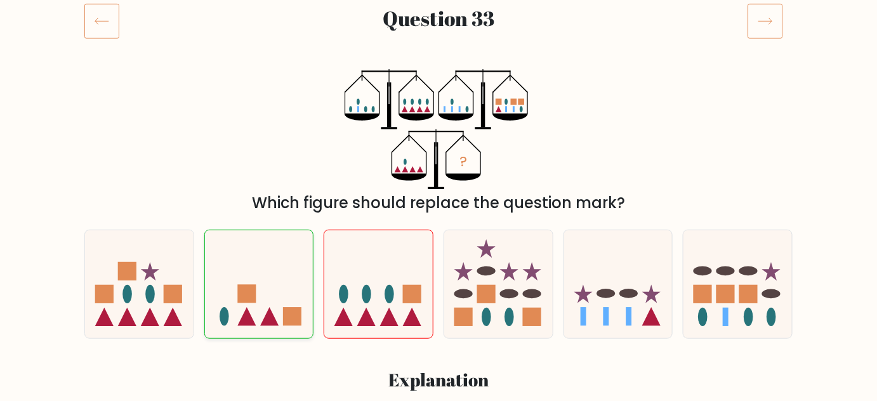
click at [439, 31] on input "b." at bounding box center [439, 29] width 1 height 3
click at [768, 23] on icon at bounding box center [766, 21] width 36 height 36
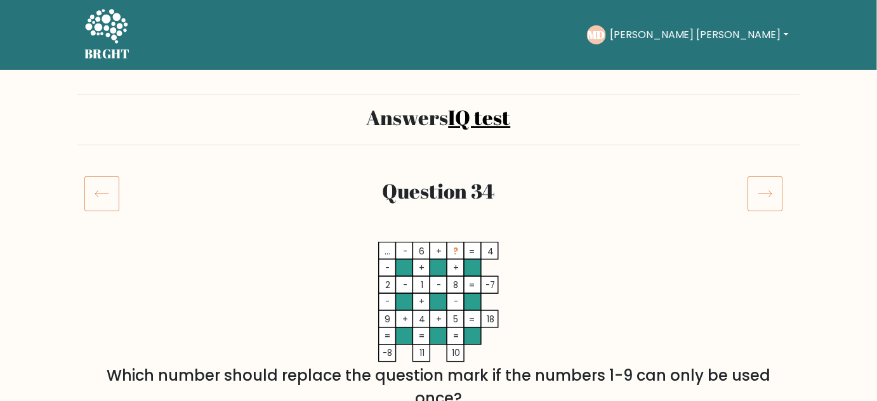
click at [769, 193] on icon at bounding box center [766, 194] width 36 height 36
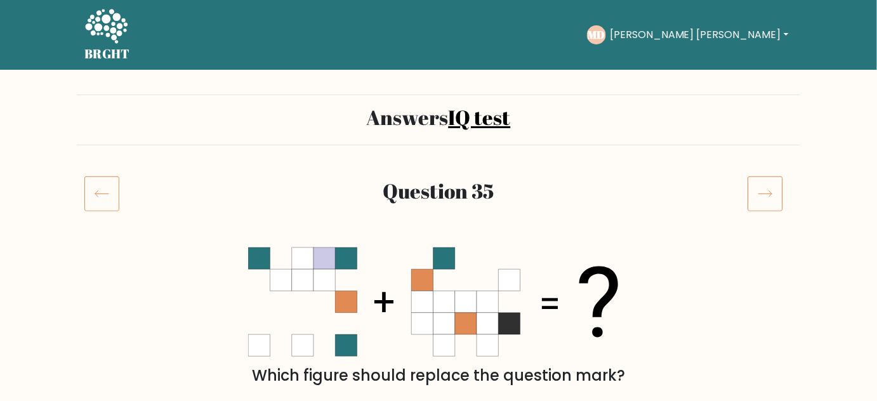
click at [755, 195] on icon at bounding box center [766, 194] width 36 height 36
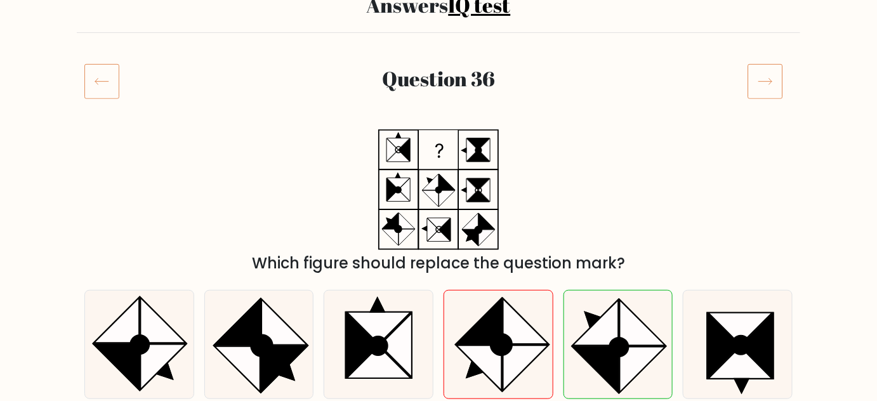
scroll to position [115, 0]
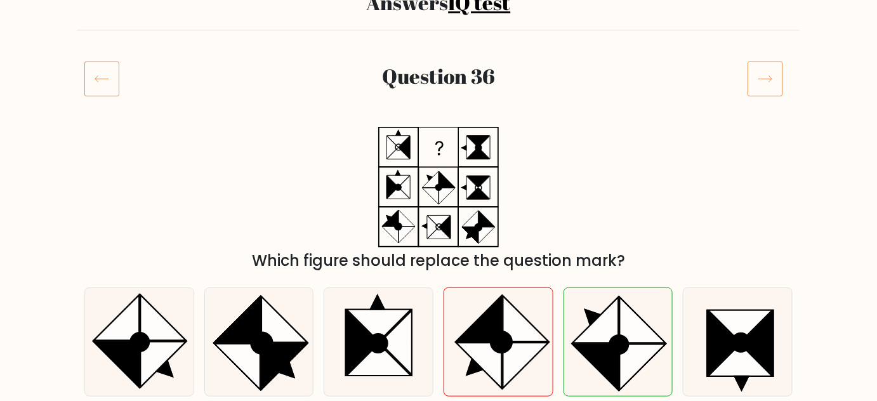
click at [771, 88] on icon at bounding box center [766, 79] width 36 height 36
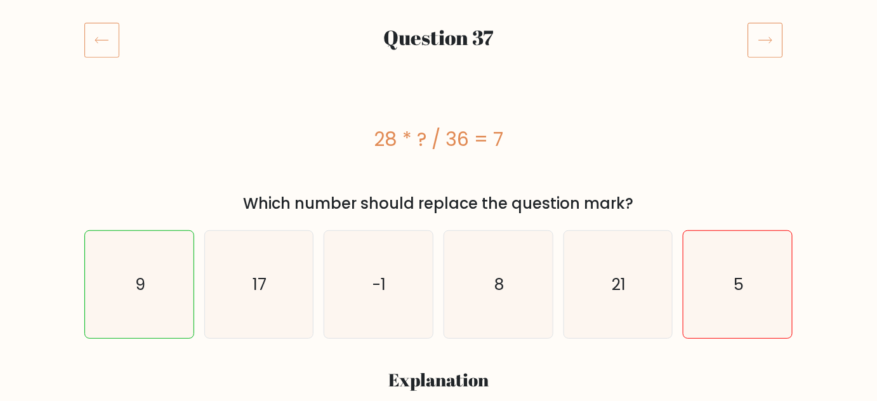
scroll to position [57, 0]
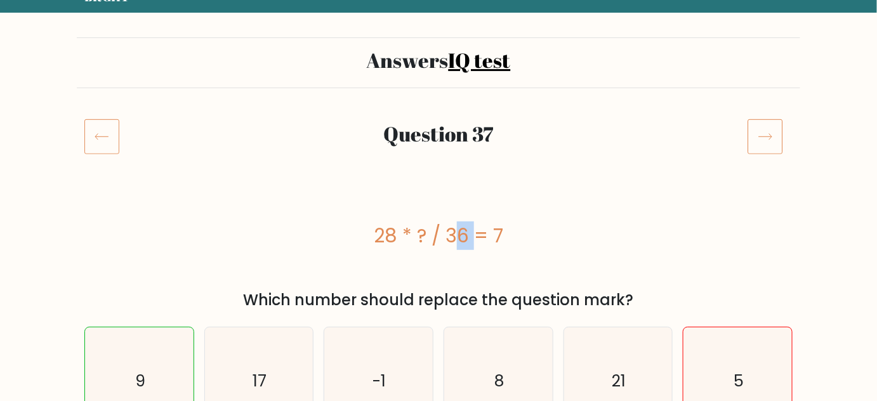
drag, startPoint x: 381, startPoint y: 233, endPoint x: 402, endPoint y: 235, distance: 20.4
click at [402, 235] on div "28 * ? / 36 = 7" at bounding box center [438, 236] width 708 height 29
click at [375, 233] on div "28 * ? / 36 = 7" at bounding box center [438, 236] width 708 height 29
drag, startPoint x: 375, startPoint y: 232, endPoint x: 416, endPoint y: 235, distance: 41.4
click at [416, 235] on div "28 * ? / 36 = 7" at bounding box center [438, 236] width 708 height 29
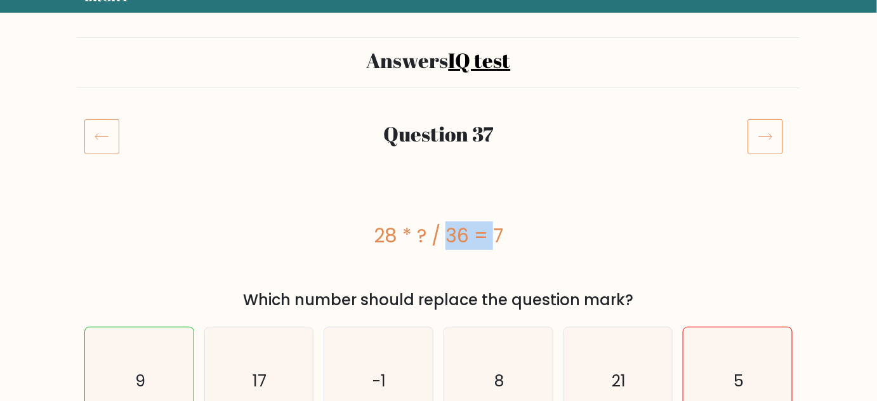
click at [766, 145] on icon at bounding box center [766, 137] width 36 height 36
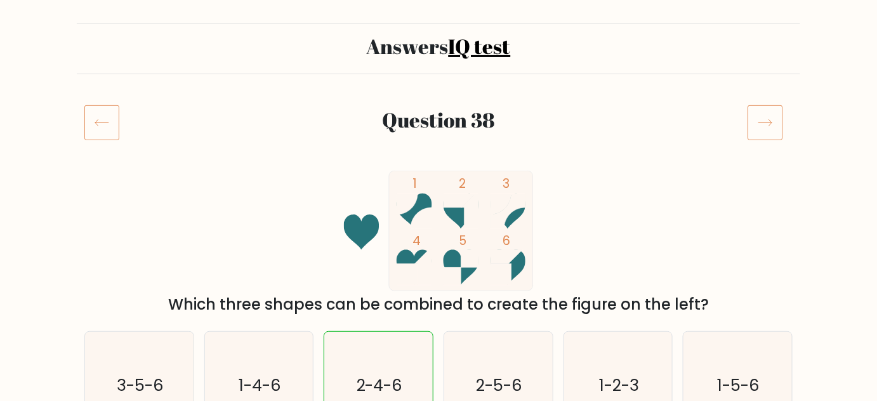
scroll to position [57, 0]
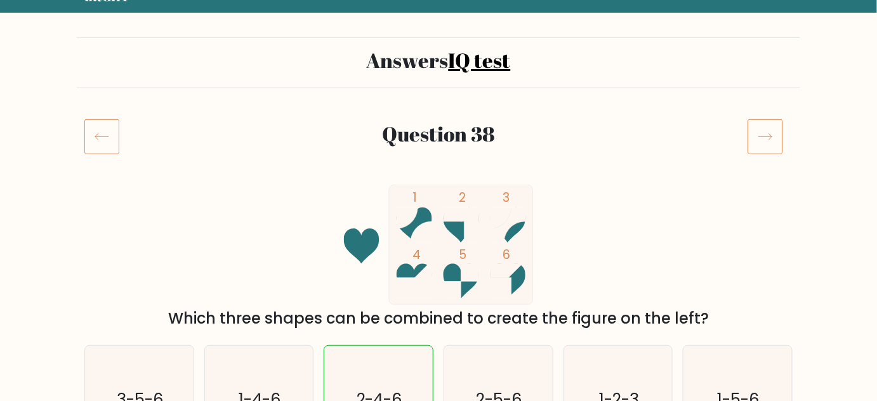
click at [759, 139] on icon at bounding box center [766, 137] width 36 height 36
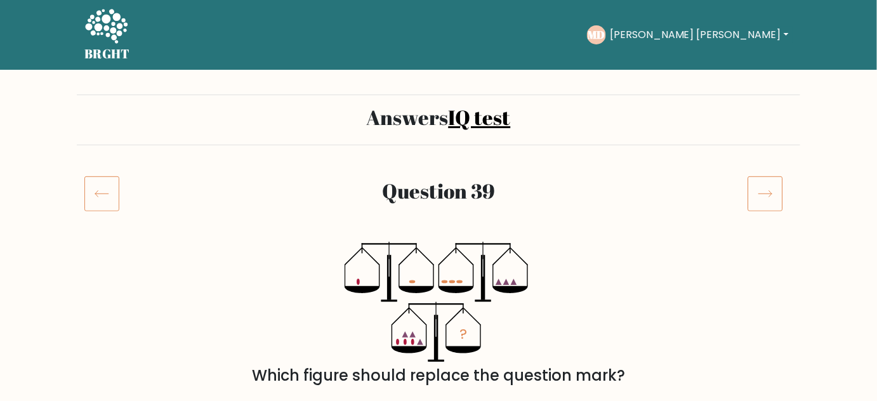
click at [95, 188] on icon at bounding box center [101, 194] width 35 height 36
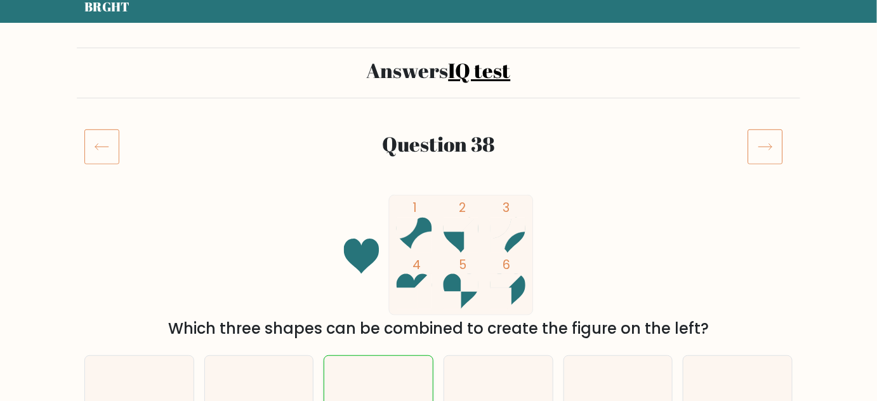
scroll to position [115, 0]
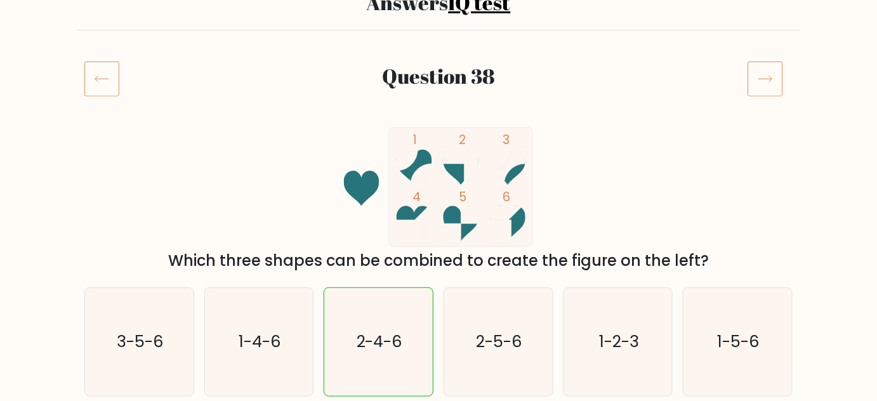
click at [751, 74] on icon at bounding box center [766, 79] width 36 height 36
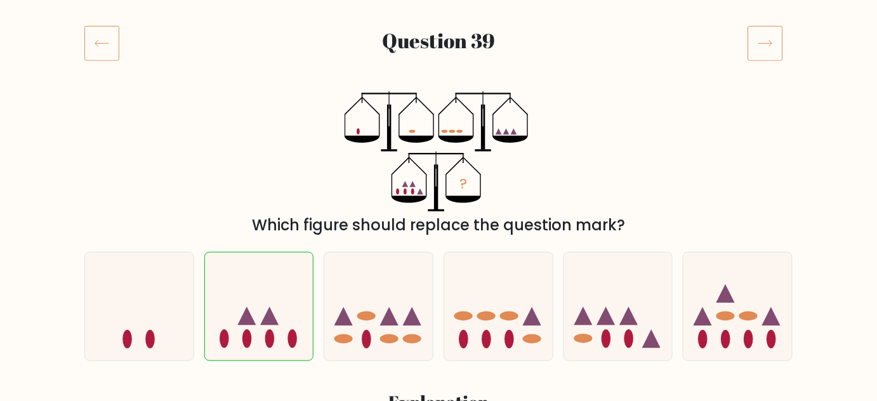
scroll to position [57, 0]
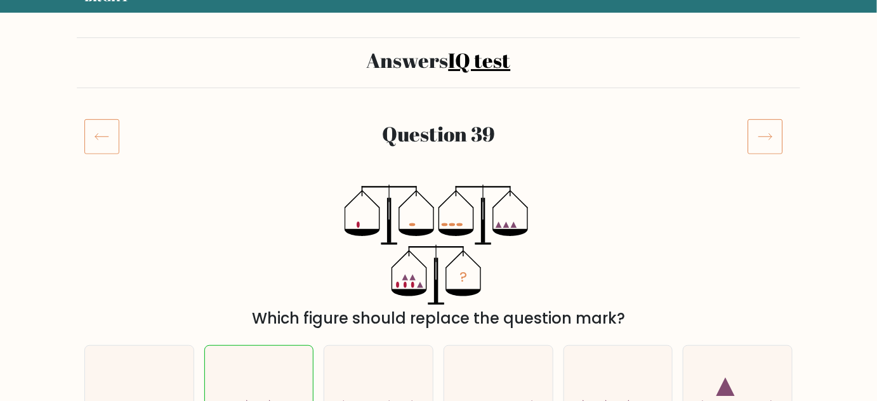
click at [764, 138] on icon at bounding box center [766, 137] width 36 height 36
